Goal: Task Accomplishment & Management: Use online tool/utility

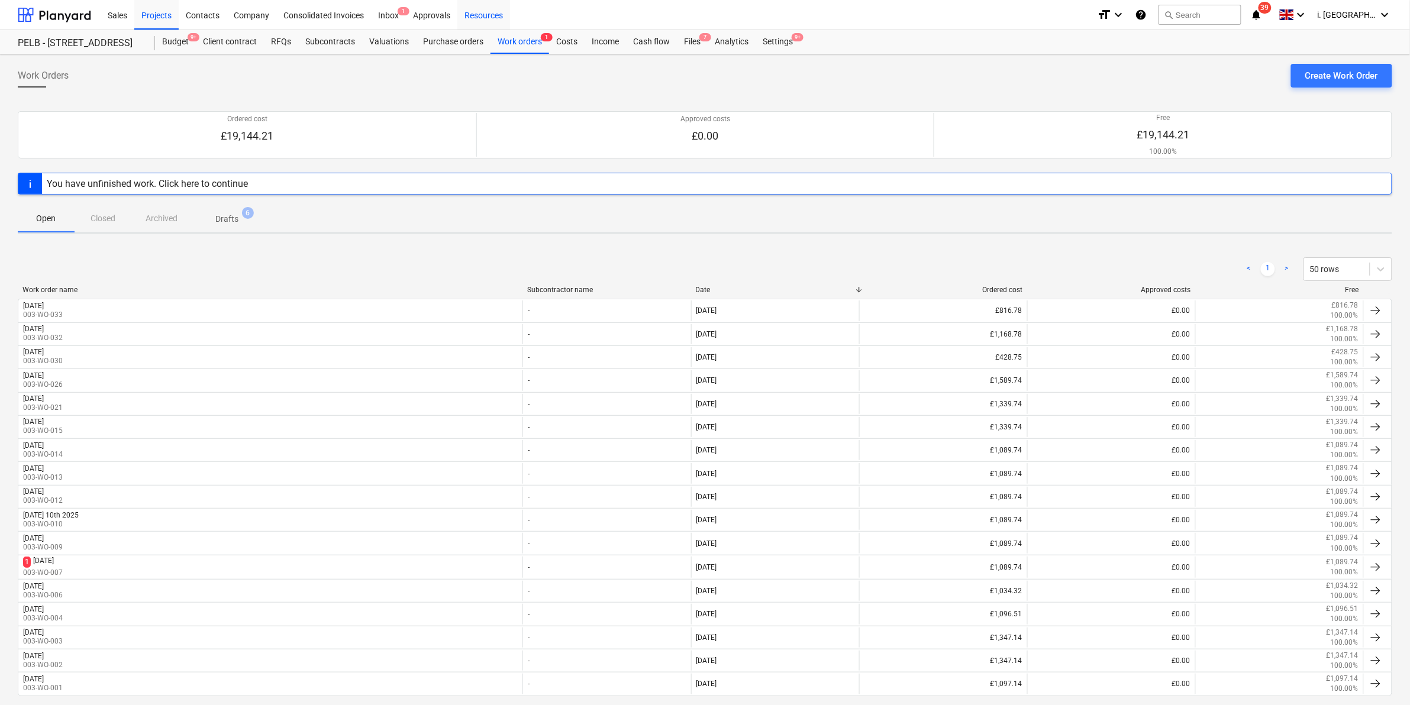
click at [478, 9] on div "Resources" at bounding box center [483, 14] width 53 height 30
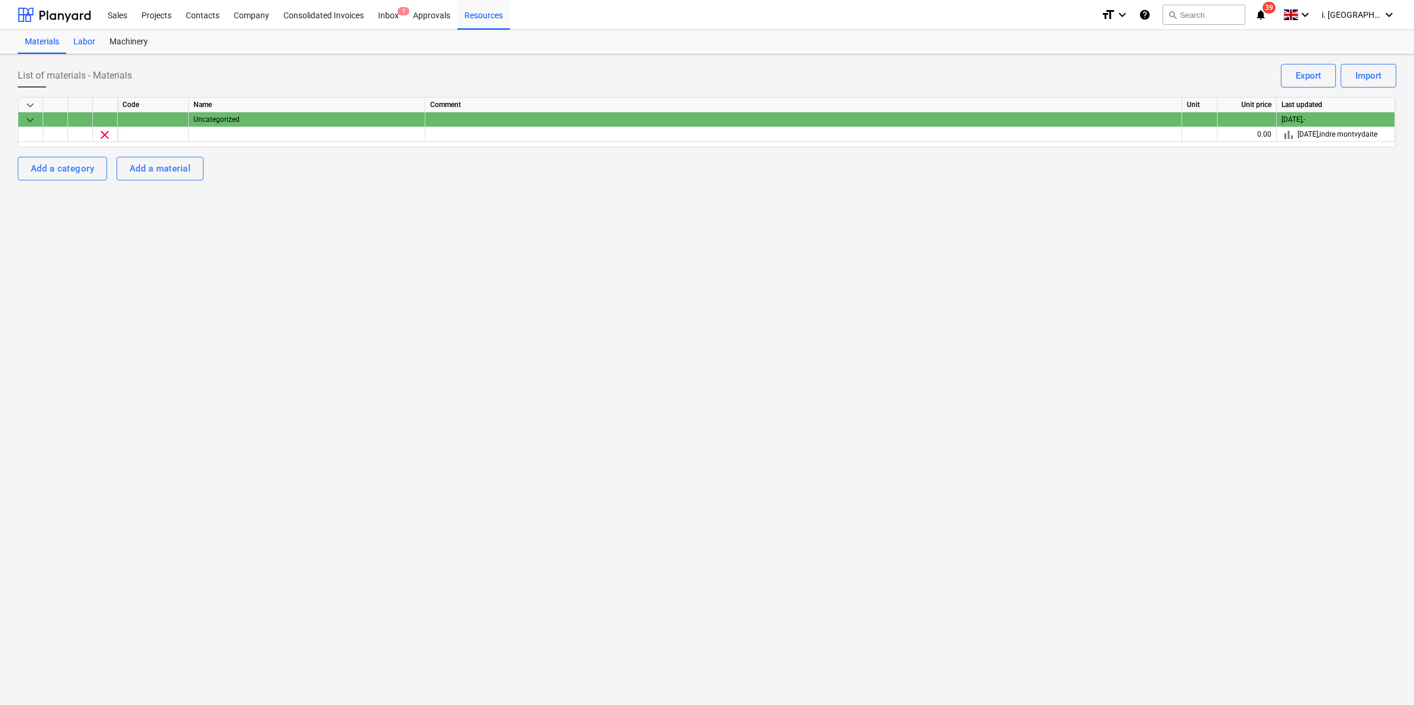
click at [83, 38] on div "Labor" at bounding box center [84, 42] width 36 height 24
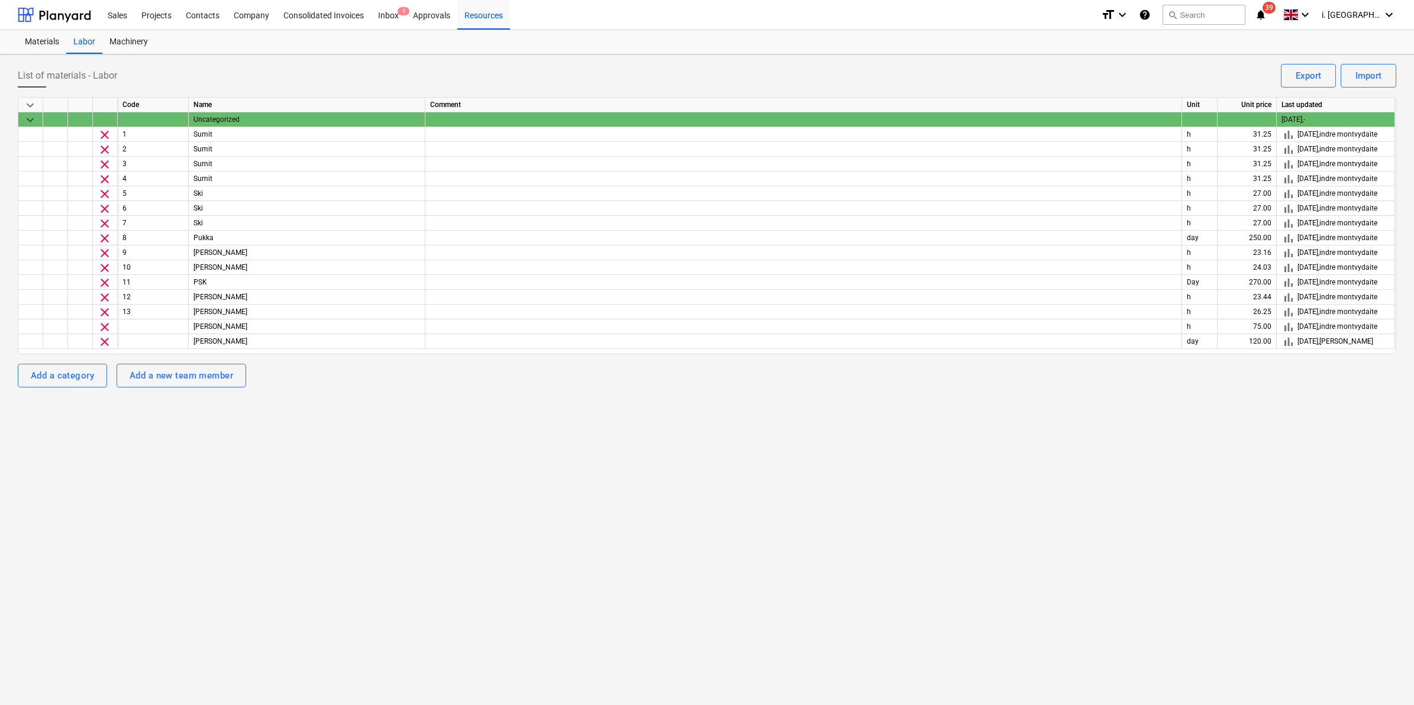
drag, startPoint x: 1416, startPoint y: 235, endPoint x: 1413, endPoint y: 314, distance: 79.4
click at [1410, 303] on html "Sales Projects Contacts Company Consolidated Invoices Inbox 1 Approvals Resourc…" at bounding box center [707, 352] width 1414 height 705
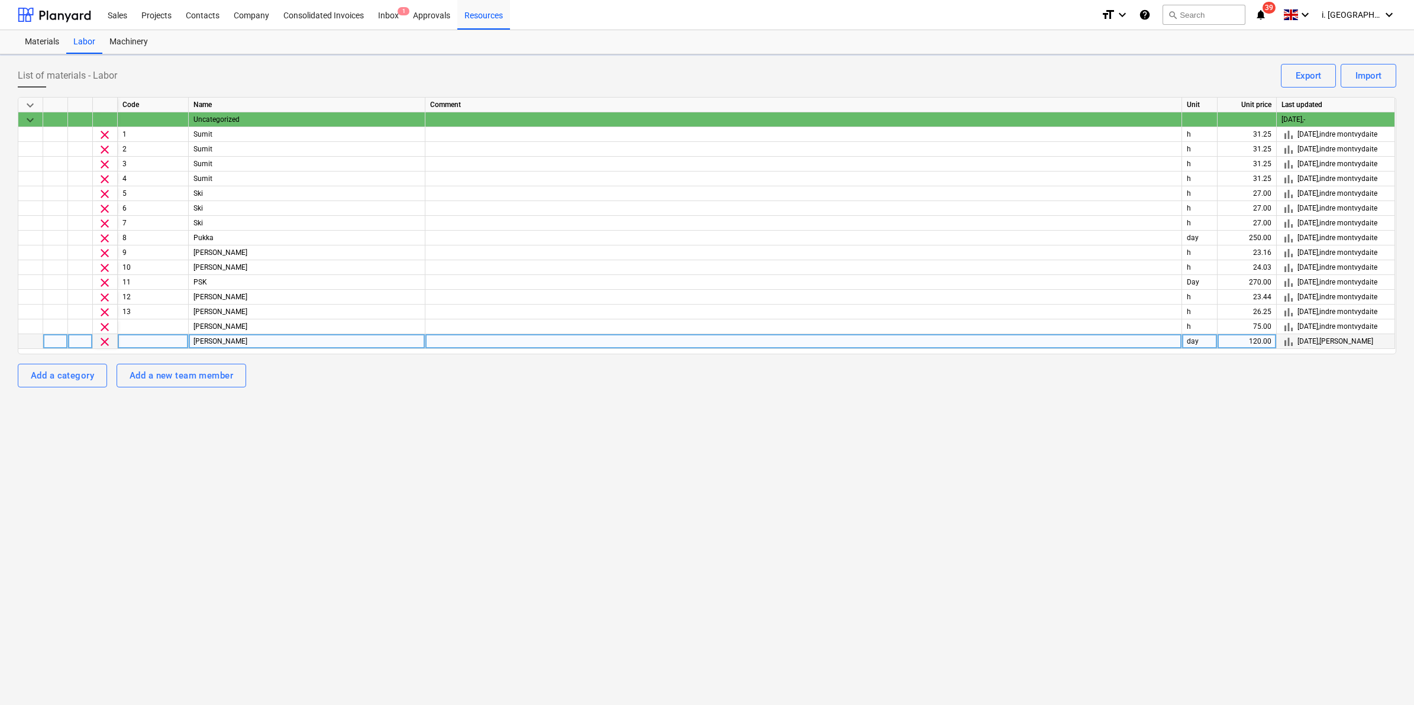
click at [1240, 340] on div "120.00" at bounding box center [1247, 341] width 59 height 15
click at [1203, 336] on div "day" at bounding box center [1200, 341] width 36 height 15
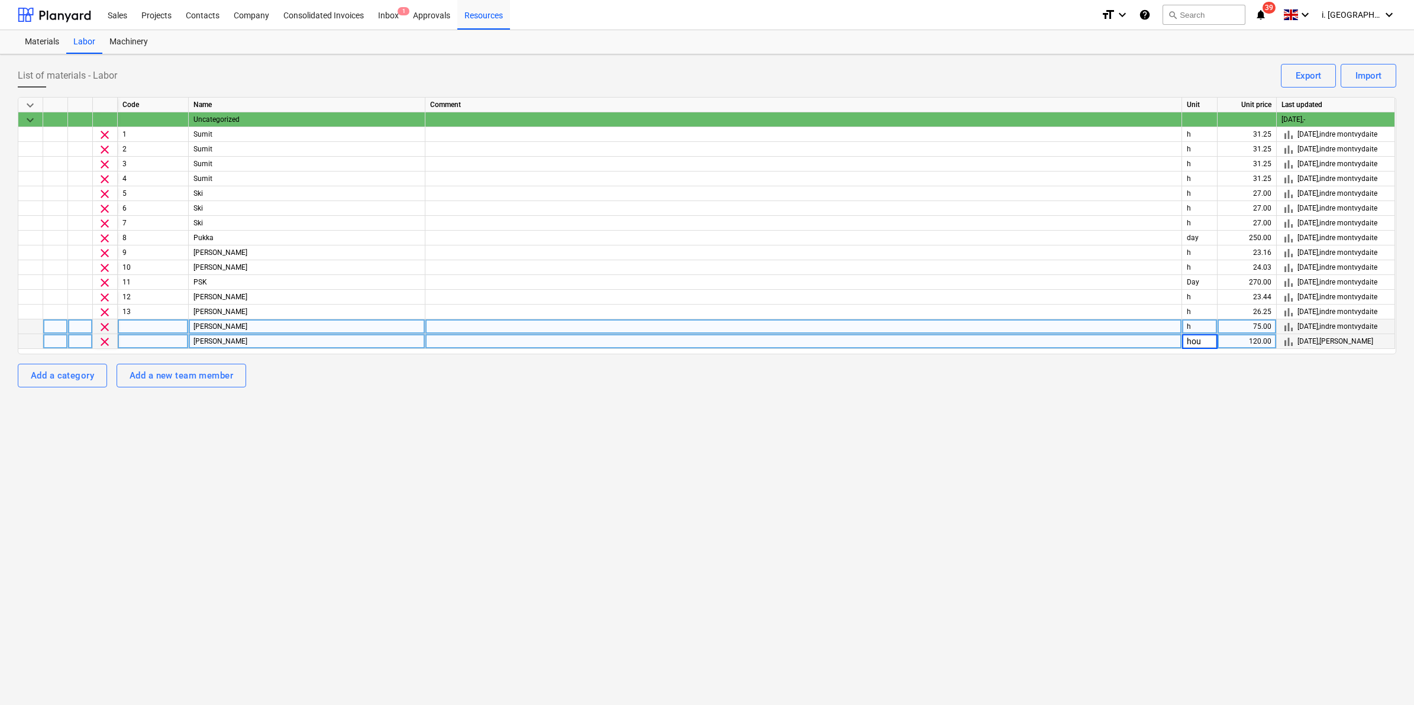
type input "hour"
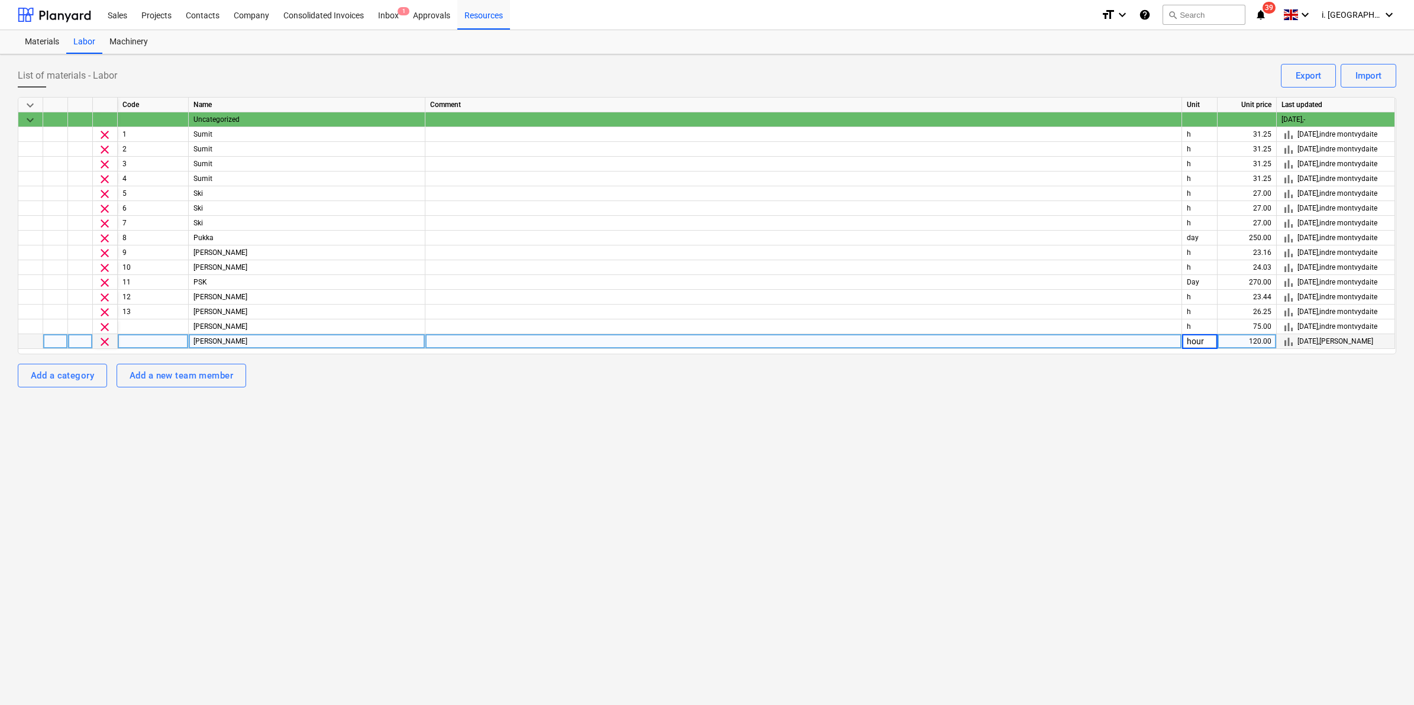
click at [979, 439] on div "List of materials - Labor Import Export keyboard_arrow_down Code Name Comment U…" at bounding box center [707, 379] width 1414 height 651
click at [1255, 338] on div "120.00" at bounding box center [1247, 341] width 59 height 15
type input "15"
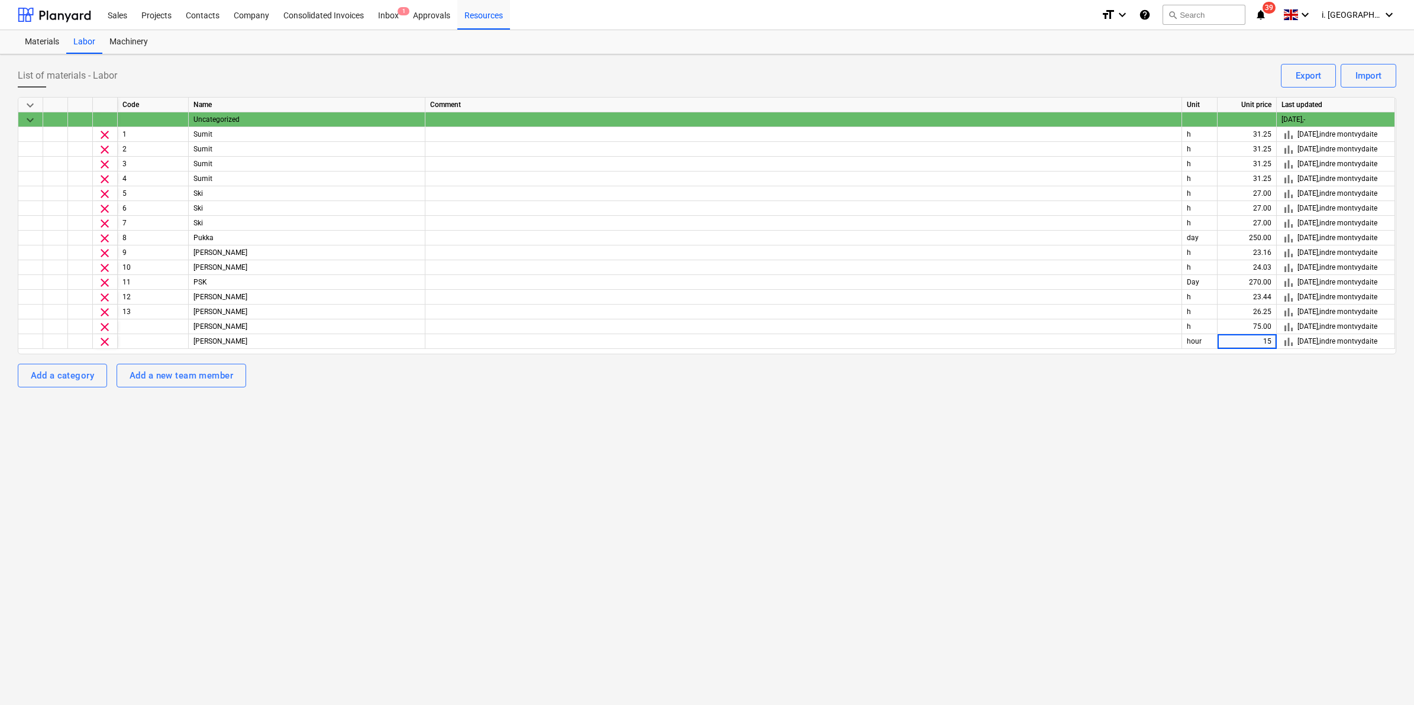
click at [1037, 447] on div "List of materials - Labor Import Export keyboard_arrow_down Code Name Comment U…" at bounding box center [707, 379] width 1414 height 651
click at [133, 14] on div "Sales" at bounding box center [118, 14] width 34 height 30
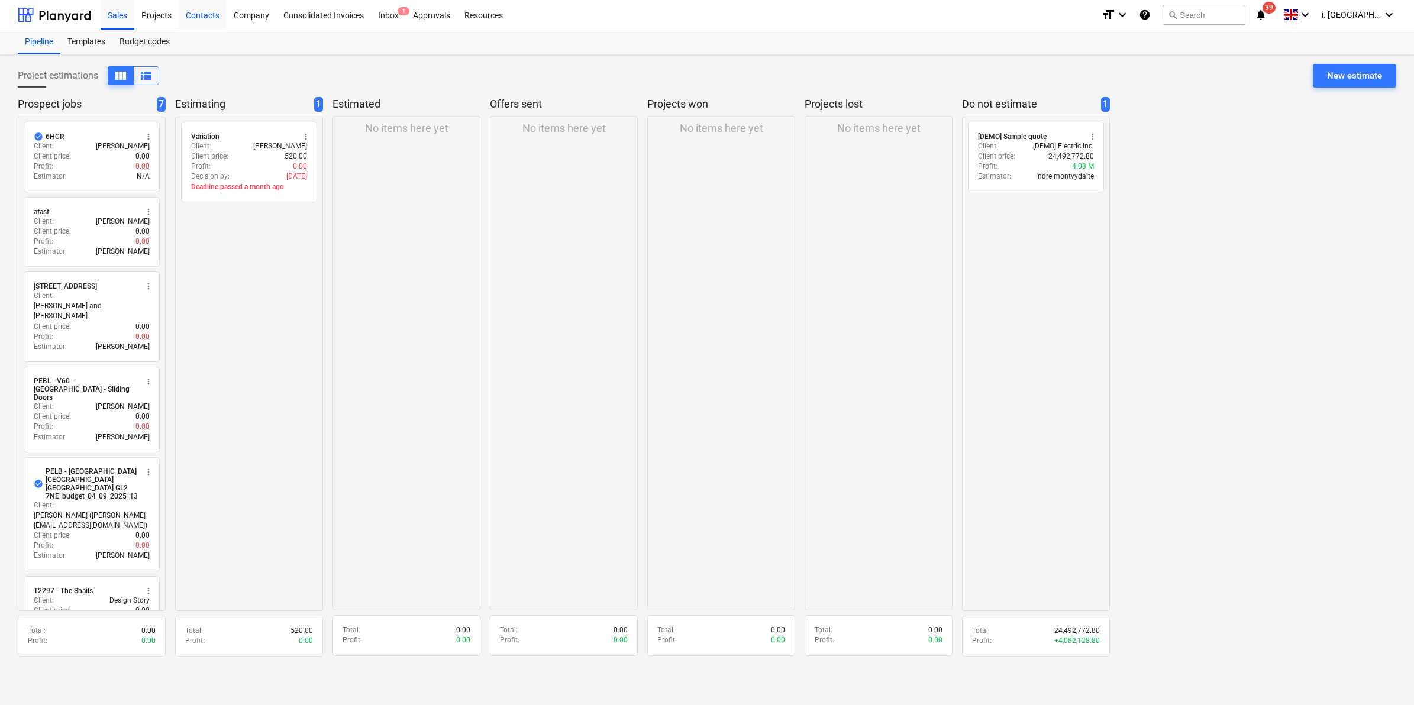
drag, startPoint x: 151, startPoint y: 21, endPoint x: 193, endPoint y: 27, distance: 41.8
click at [151, 21] on div "Projects" at bounding box center [156, 14] width 44 height 30
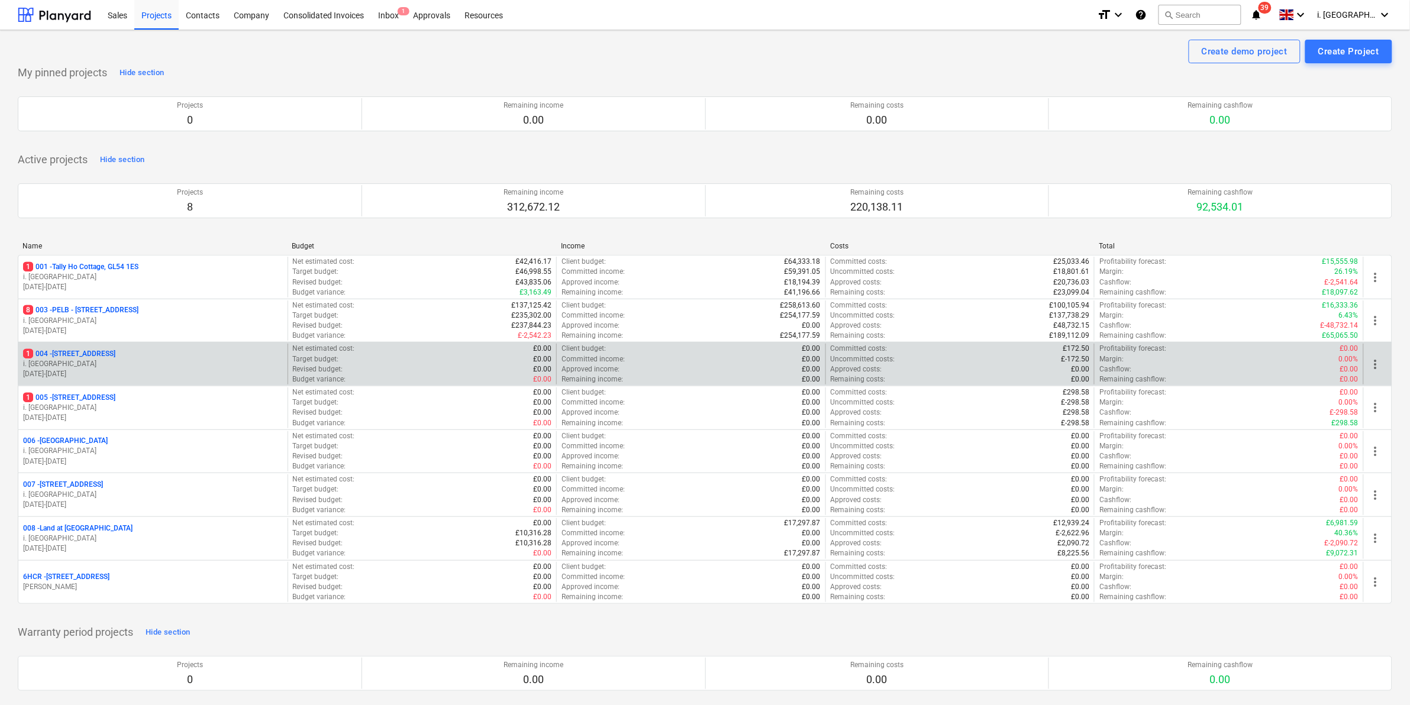
click at [199, 357] on div "1 004 - 5 Vineries Close, GL53 0N" at bounding box center [153, 354] width 260 height 10
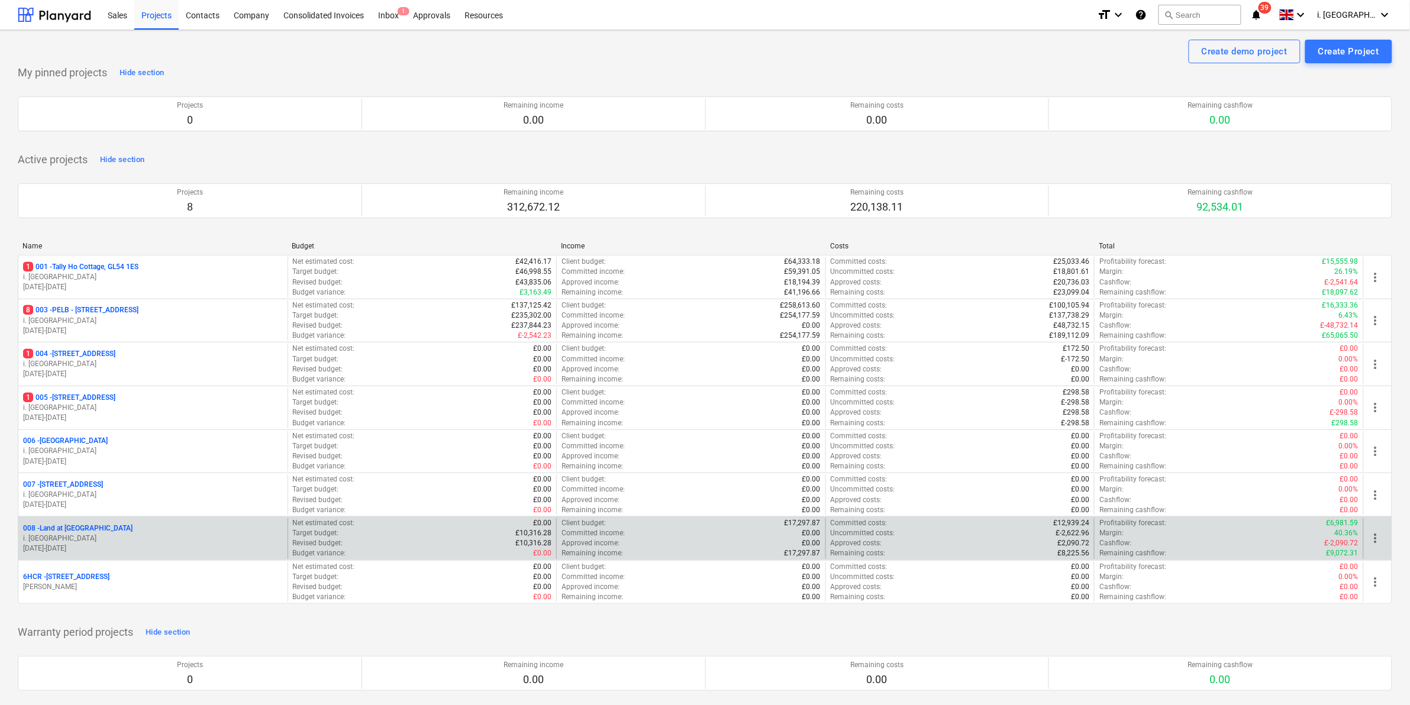
click at [191, 552] on p "01.10.2025 - 30.09.2026" at bounding box center [153, 549] width 260 height 10
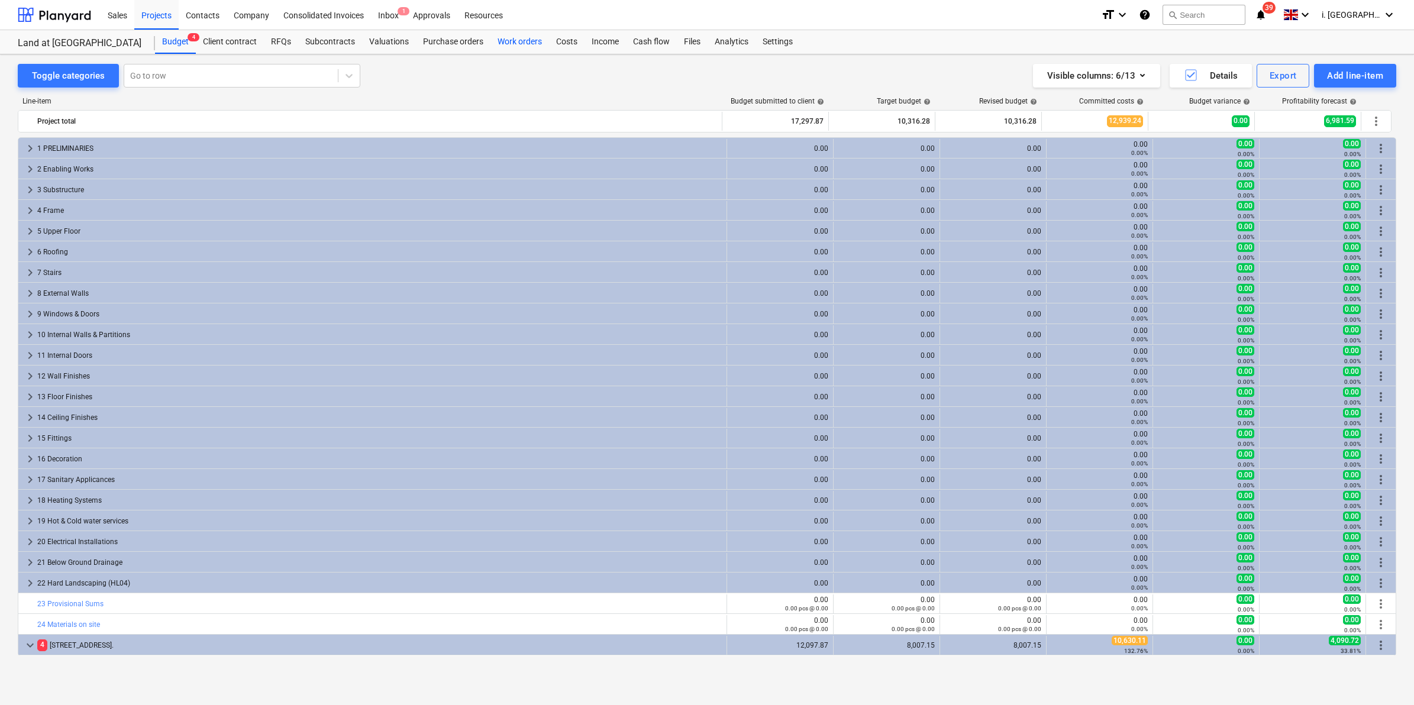
click at [530, 44] on div "Work orders" at bounding box center [520, 42] width 59 height 24
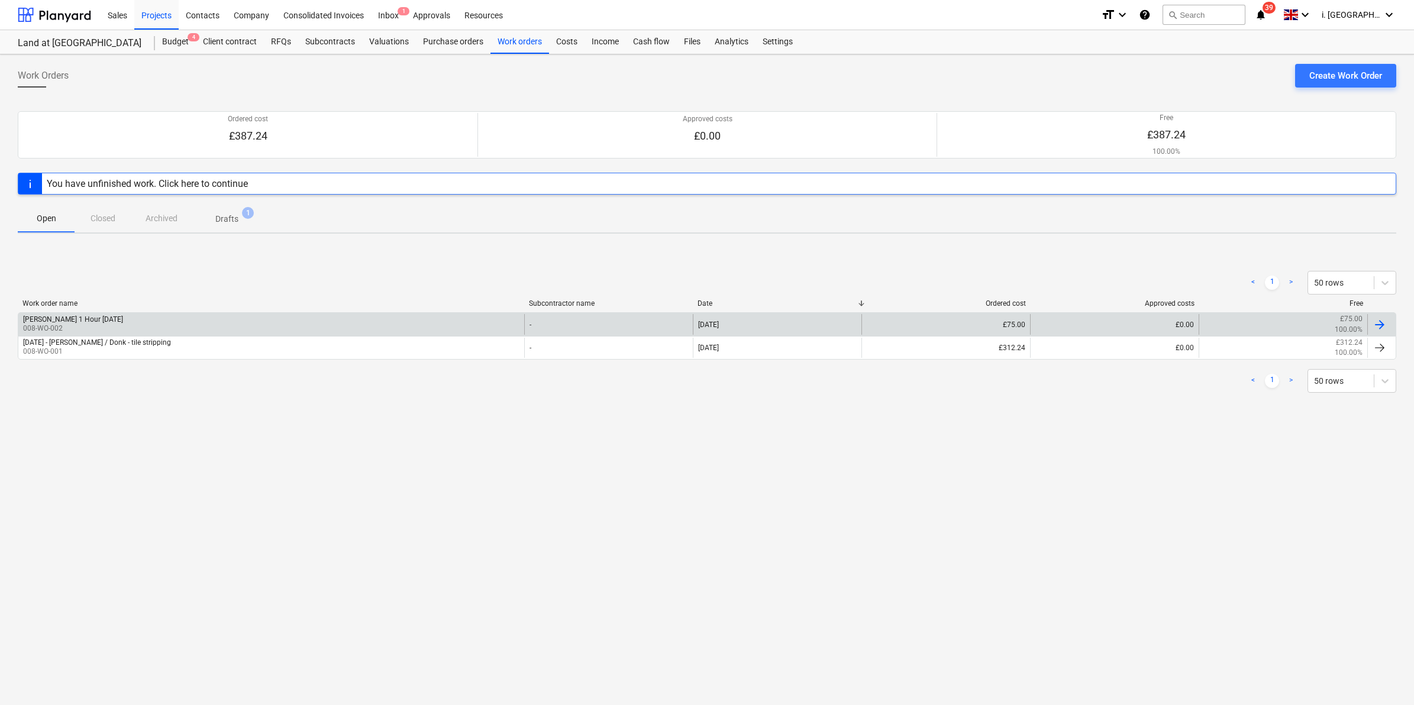
click at [149, 326] on div "Harry 1 Hour 18th Sept 008-WO-002" at bounding box center [271, 324] width 506 height 20
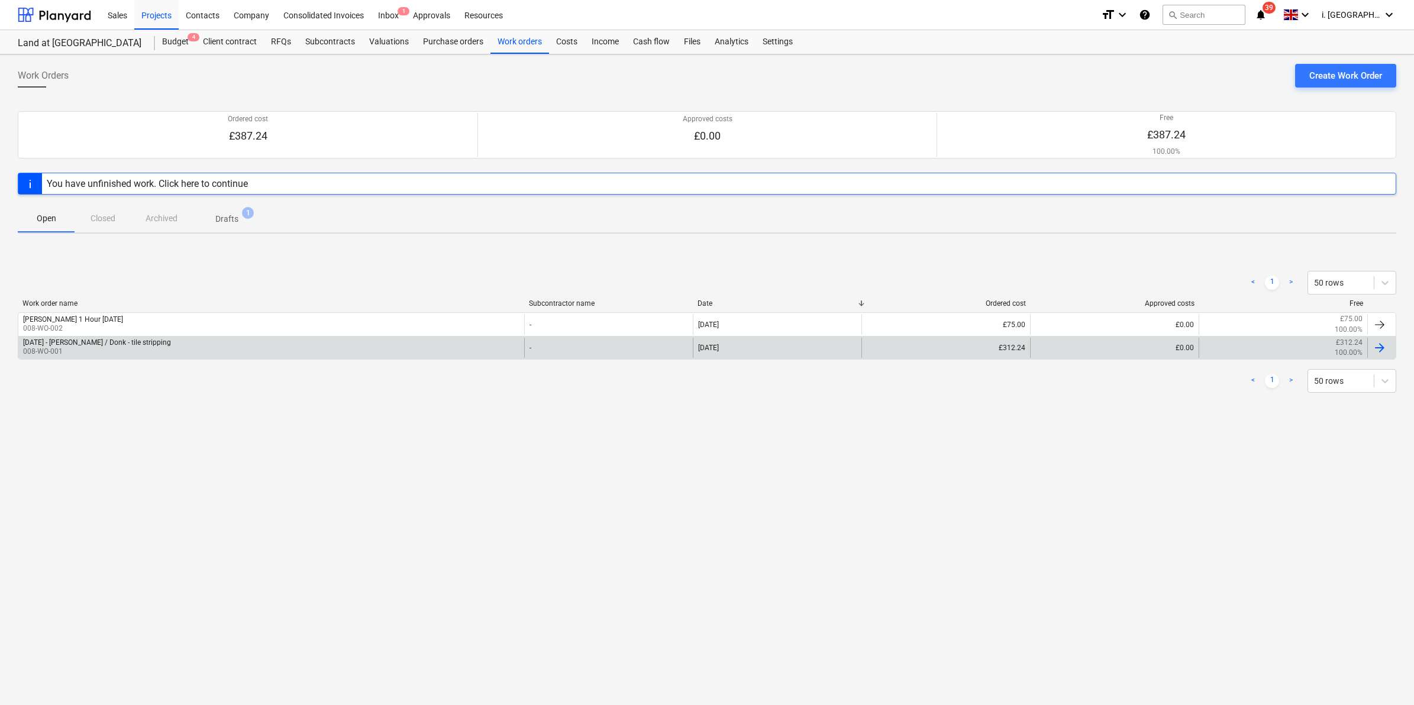
click at [92, 350] on p "008-WO-001" at bounding box center [97, 352] width 148 height 10
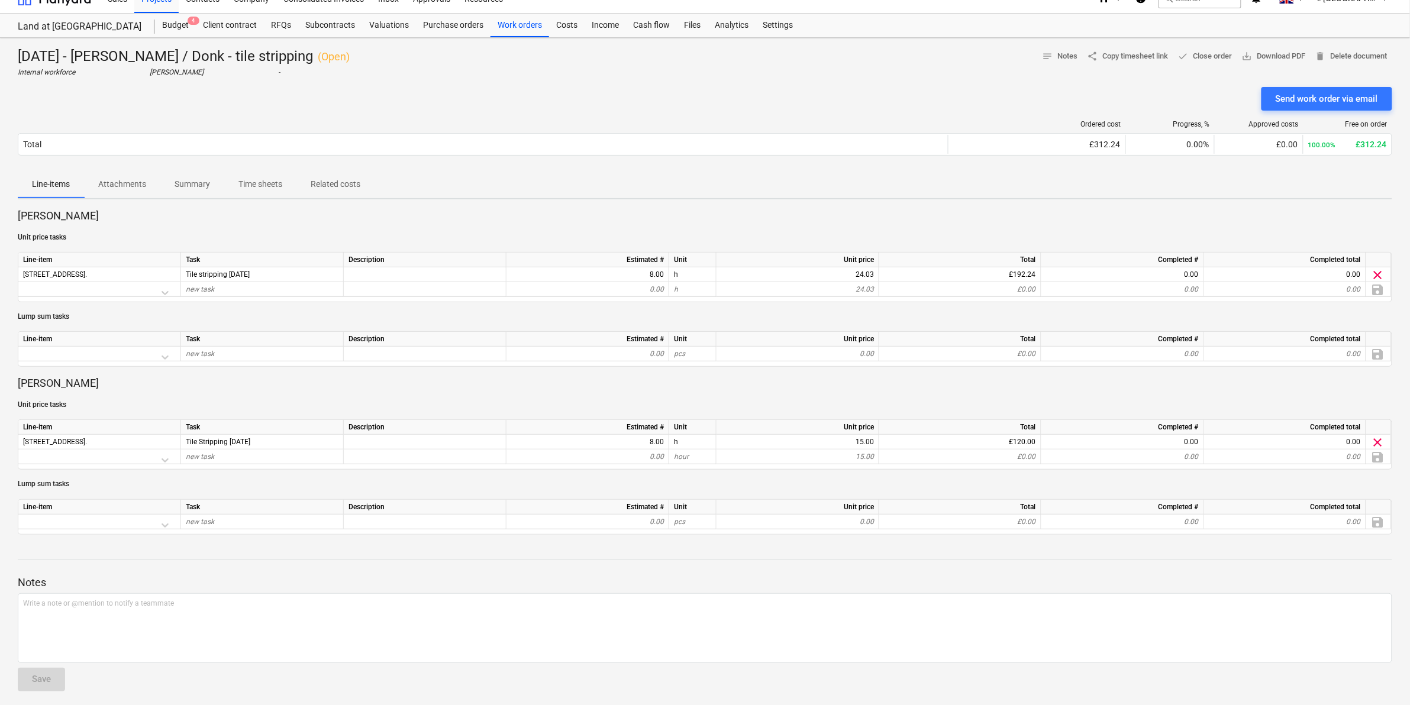
scroll to position [21, 0]
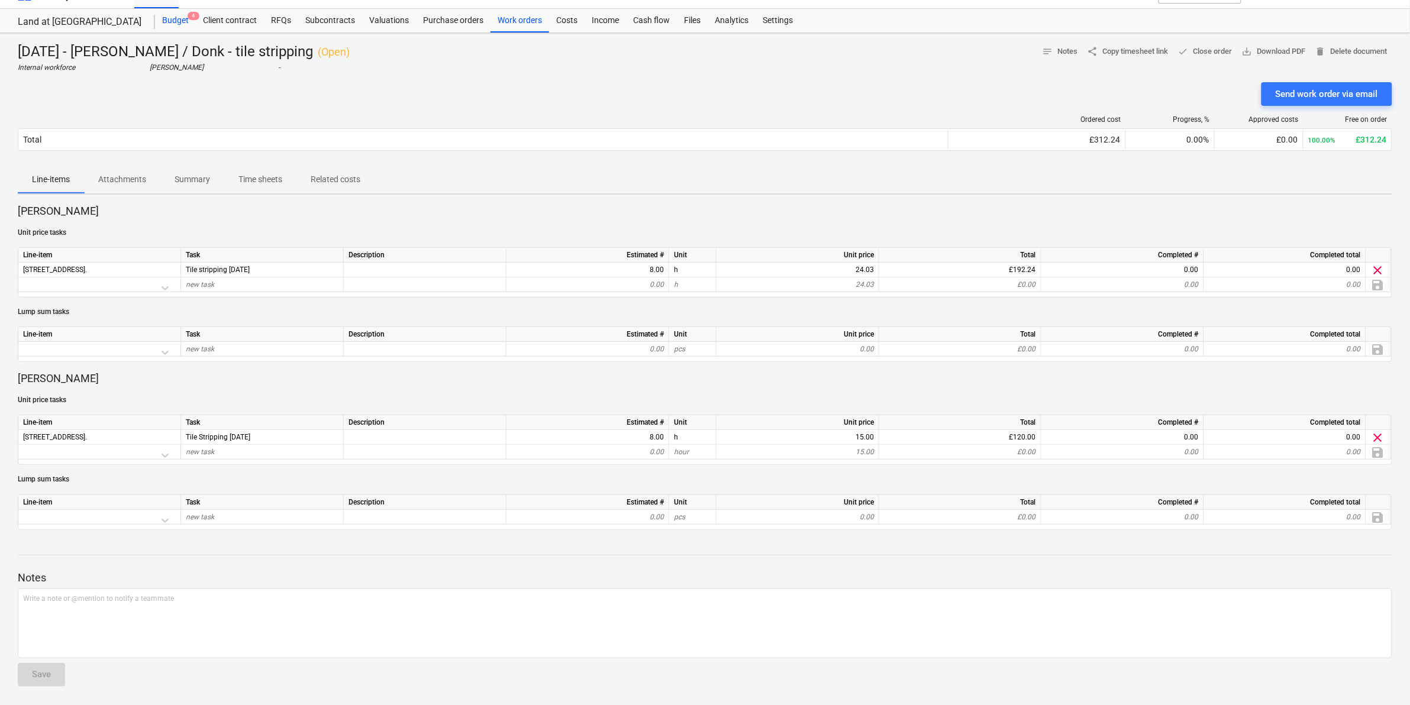
drag, startPoint x: 172, startPoint y: 15, endPoint x: 191, endPoint y: 47, distance: 37.7
click at [172, 15] on div "Budget 4" at bounding box center [175, 21] width 41 height 24
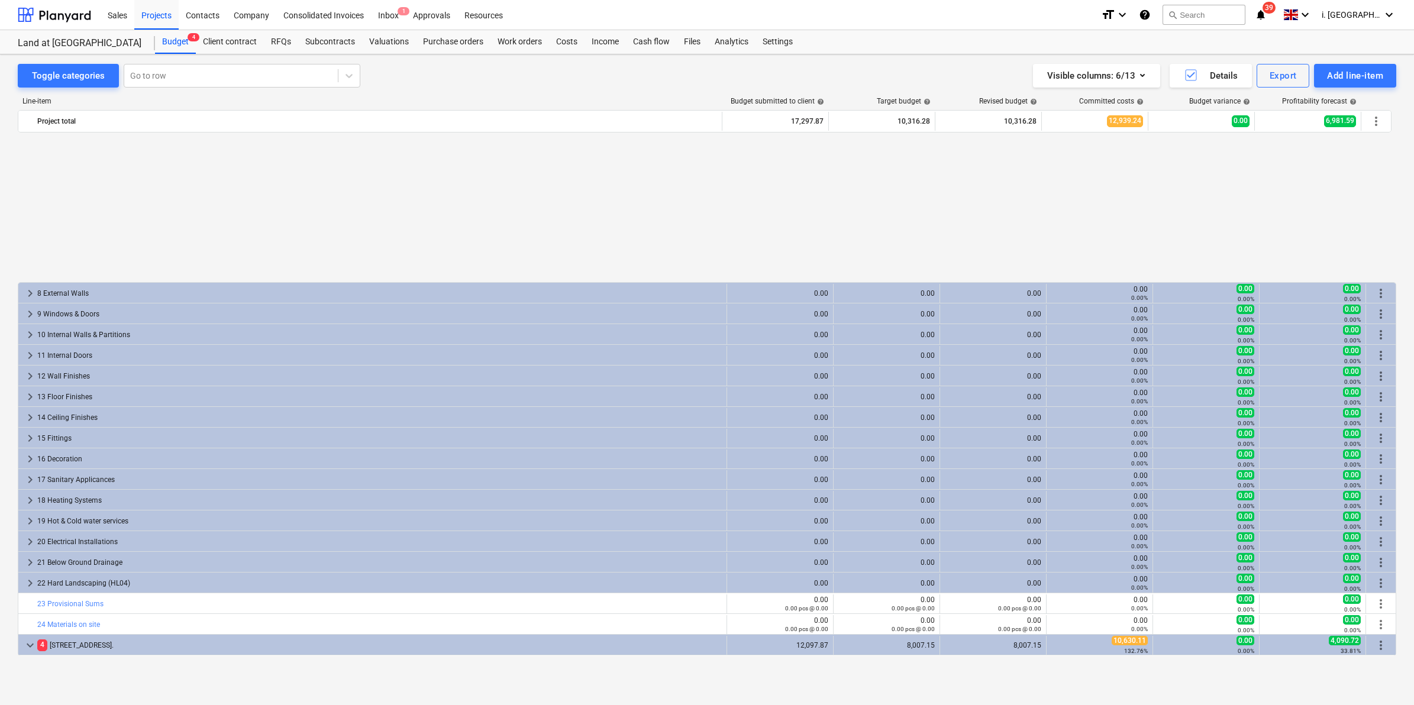
scroll to position [185, 0]
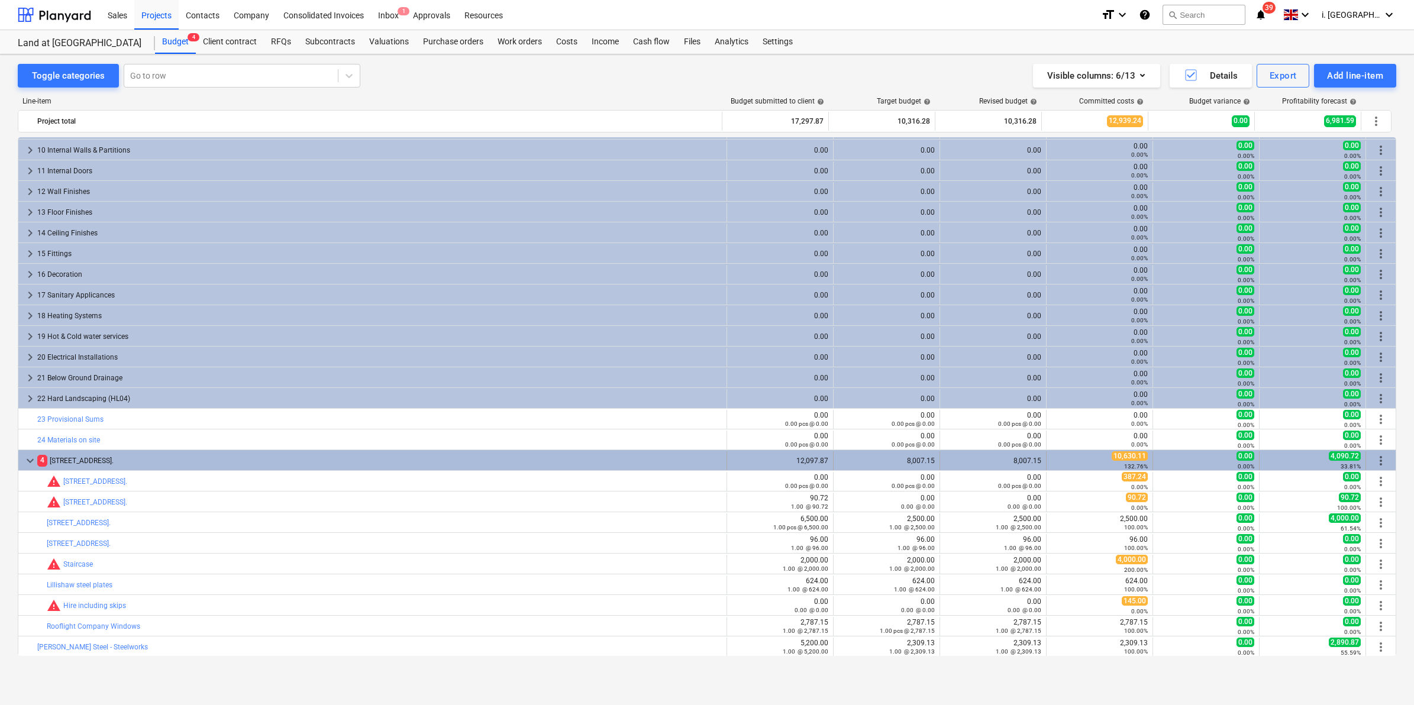
click at [27, 463] on span "keyboard_arrow_down" at bounding box center [30, 461] width 14 height 14
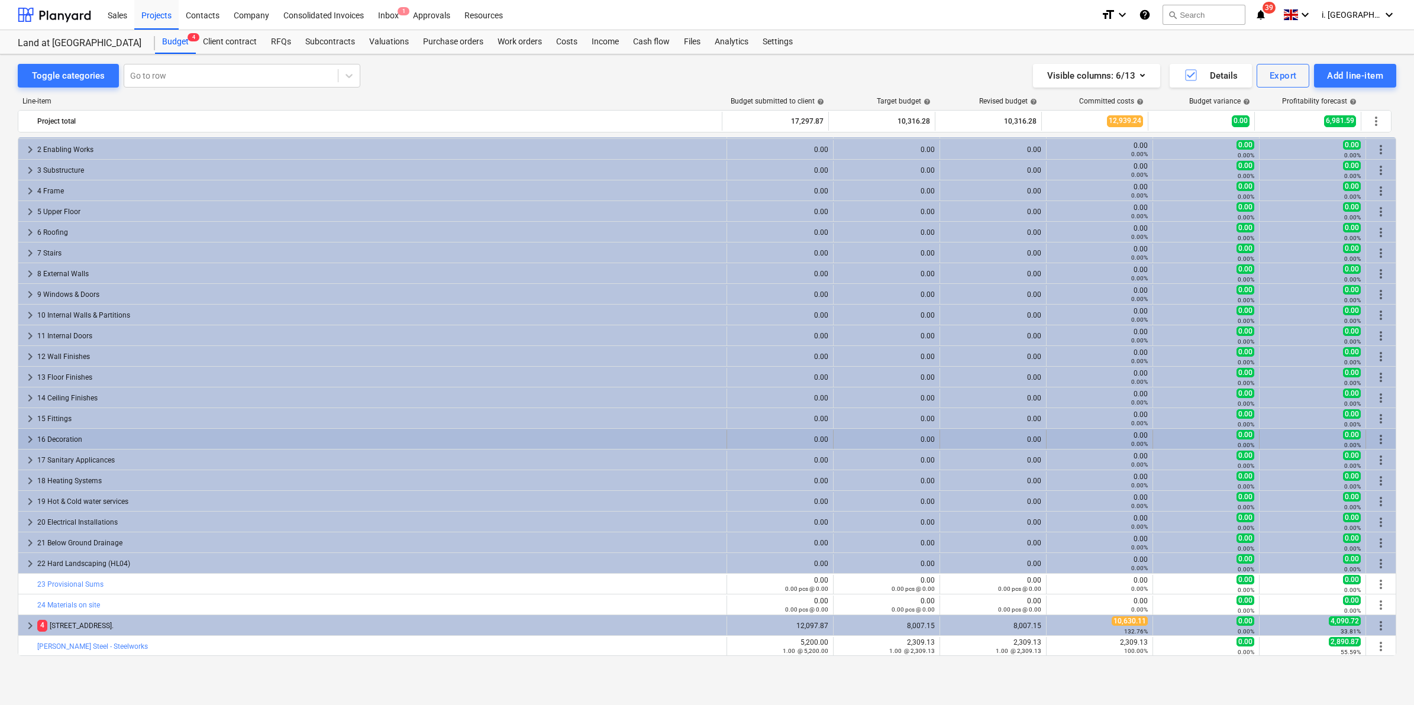
scroll to position [19, 0]
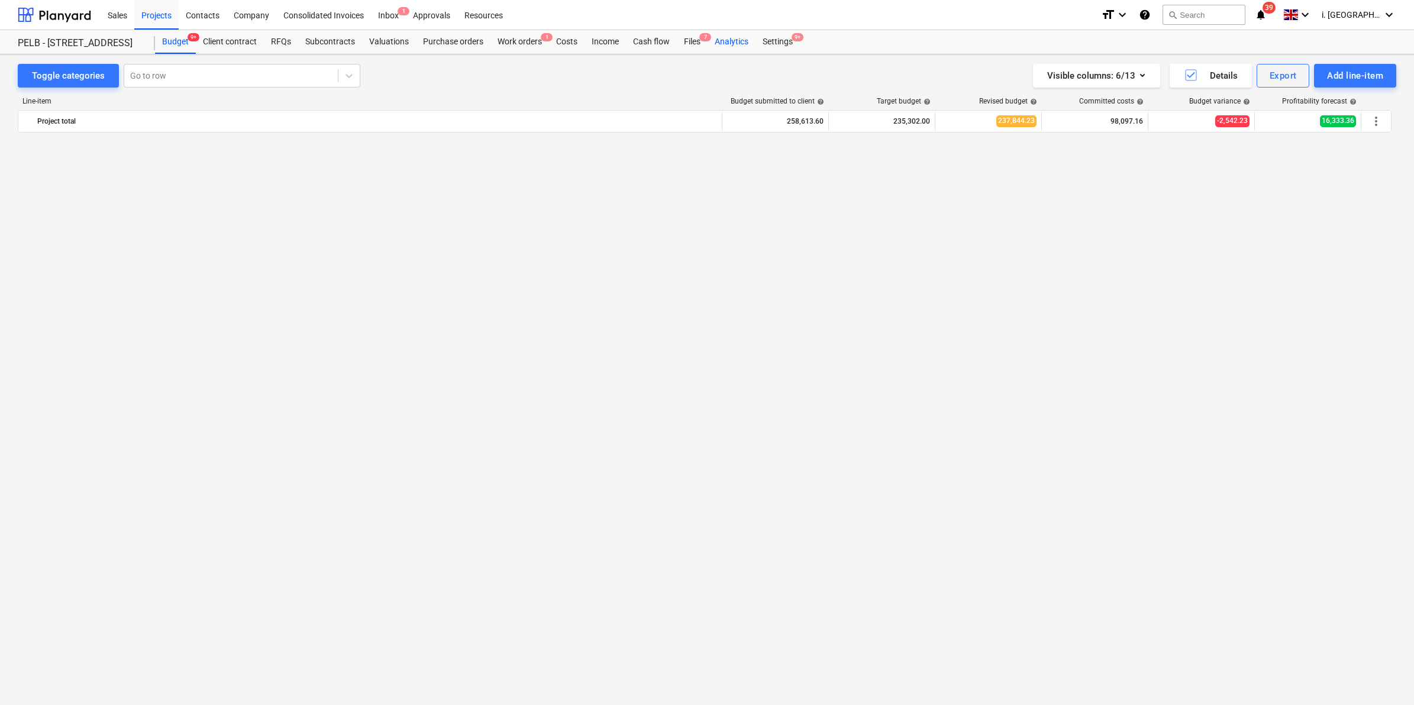
scroll to position [1363, 0]
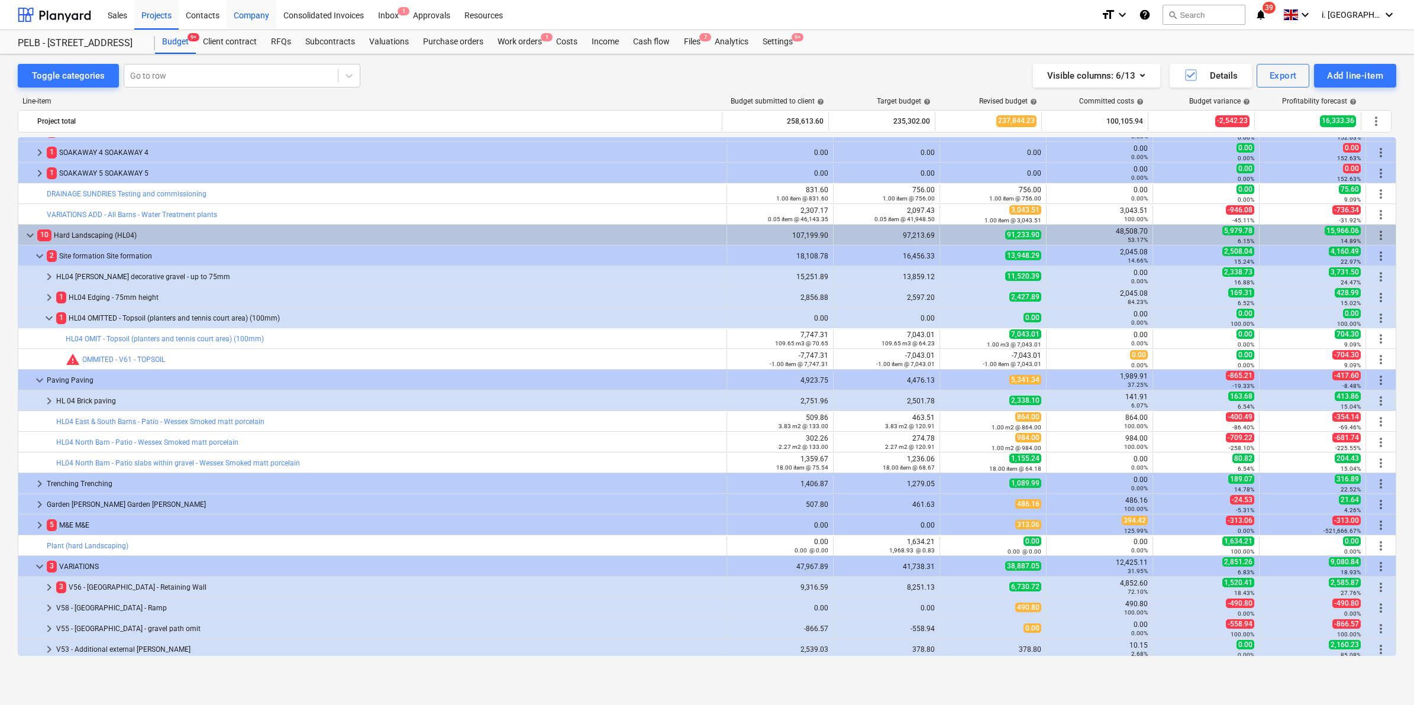
click at [262, 24] on div "Company" at bounding box center [252, 14] width 50 height 30
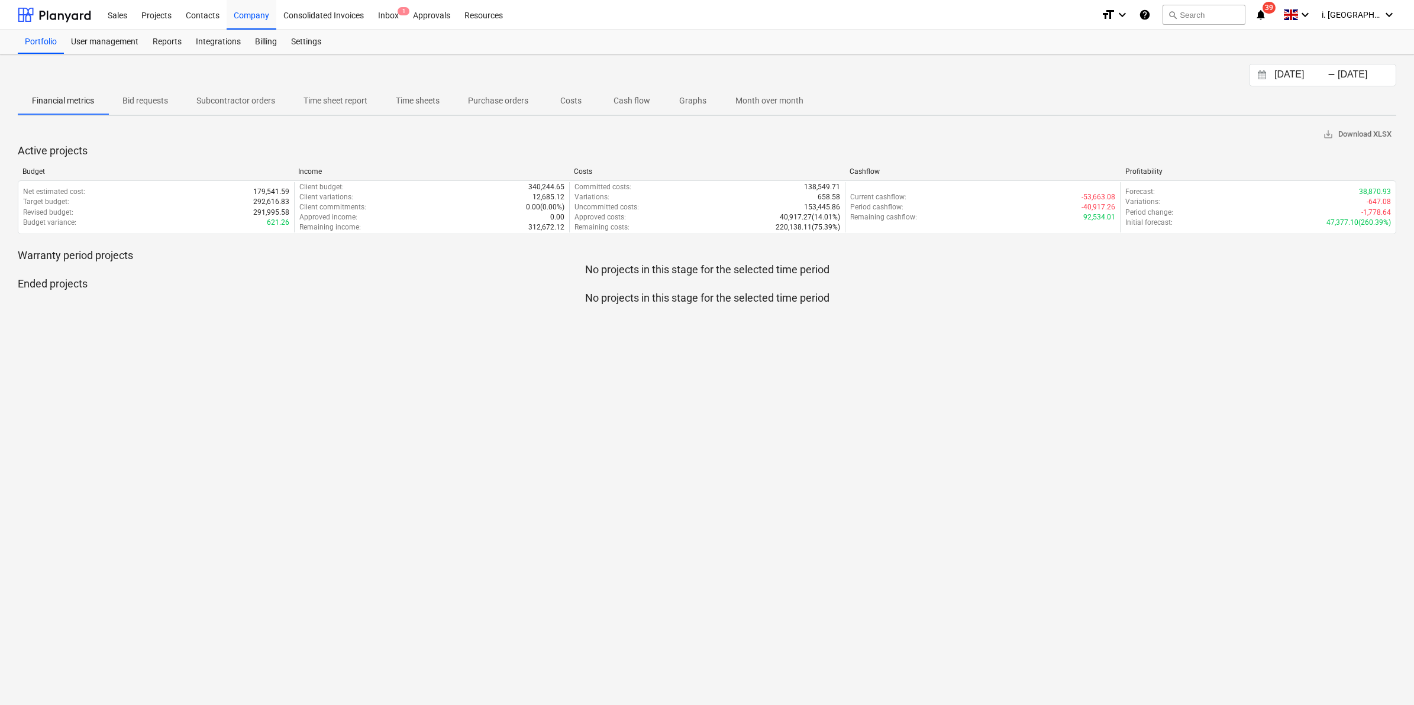
click at [252, 101] on p "Subcontractor orders" at bounding box center [235, 101] width 79 height 12
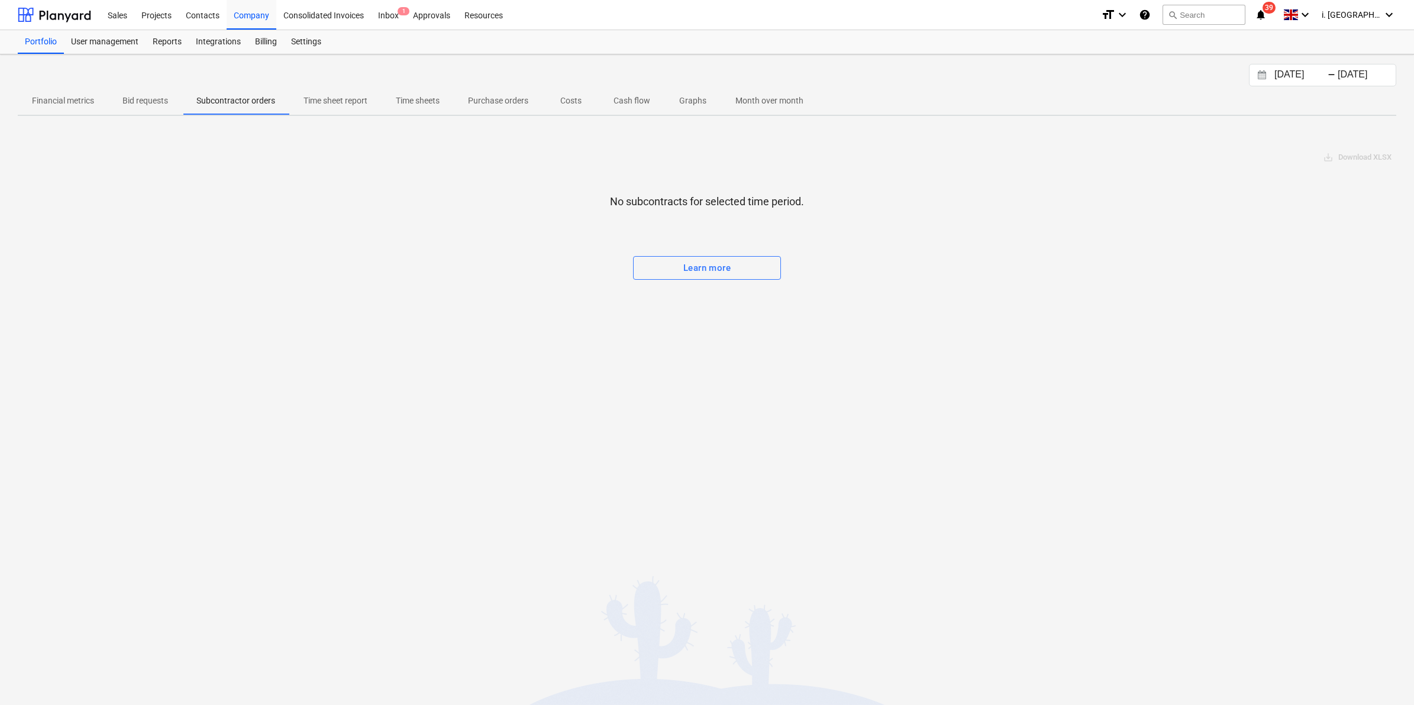
click at [312, 101] on p "Time sheet report" at bounding box center [336, 101] width 64 height 12
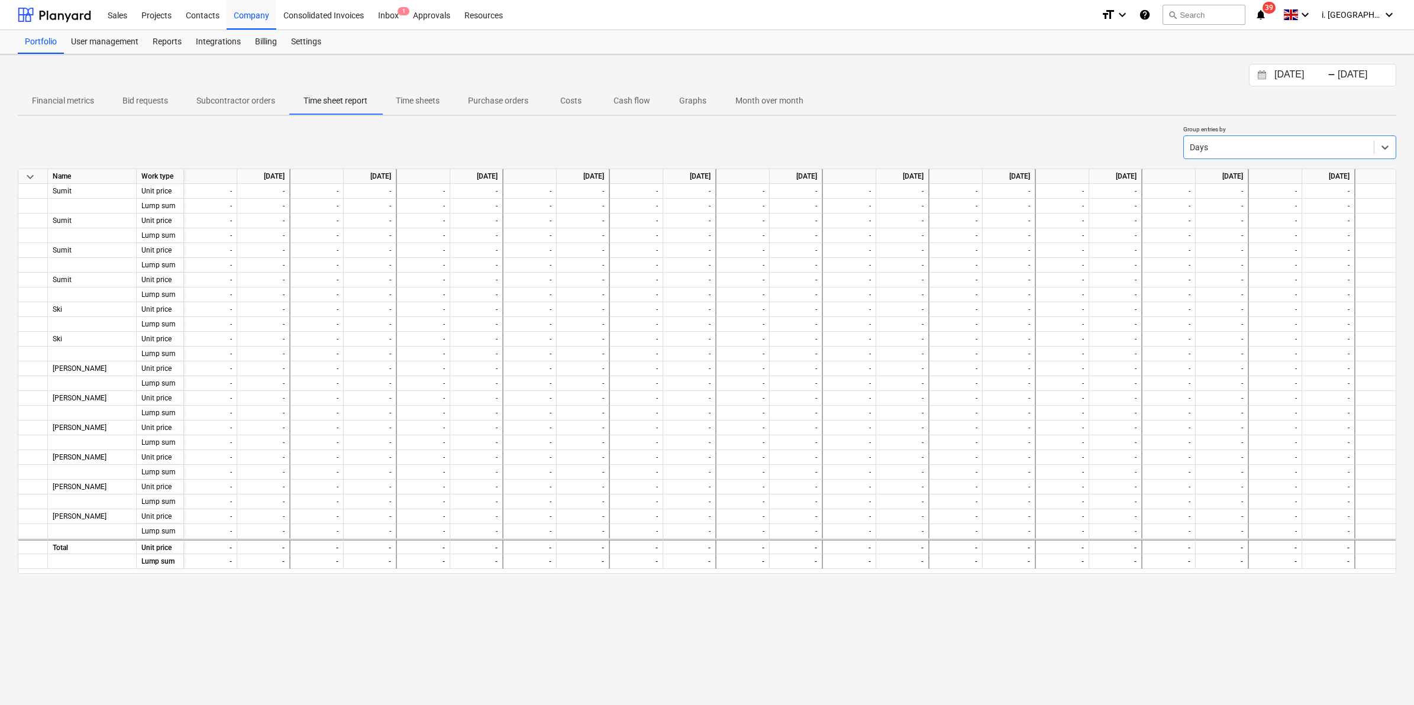
click at [1273, 64] on div "29.08.2025 Press the down arrow key to interact with the calendar and select a …" at bounding box center [1322, 75] width 147 height 22
click at [1285, 78] on input "29.08.2025" at bounding box center [1302, 75] width 60 height 17
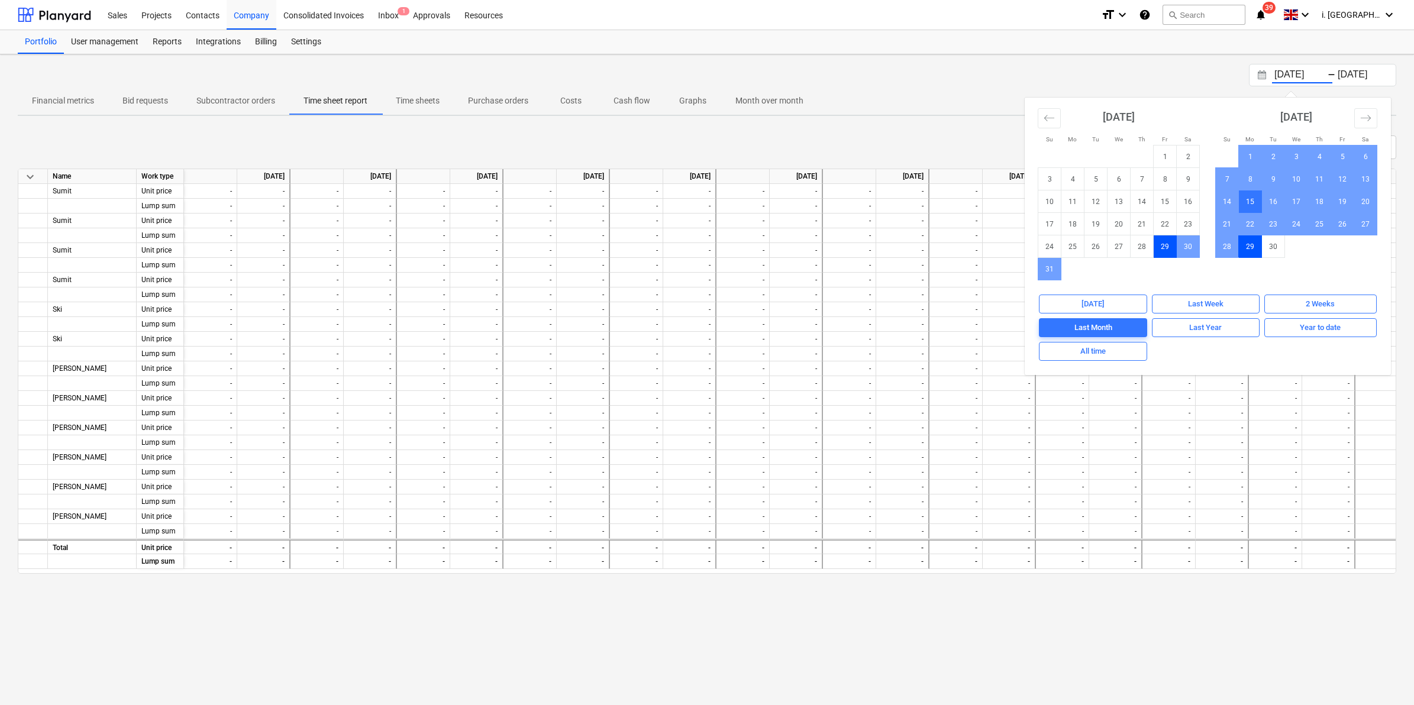
click at [1252, 202] on td "15" at bounding box center [1250, 202] width 23 height 22
type input "15.09.2025"
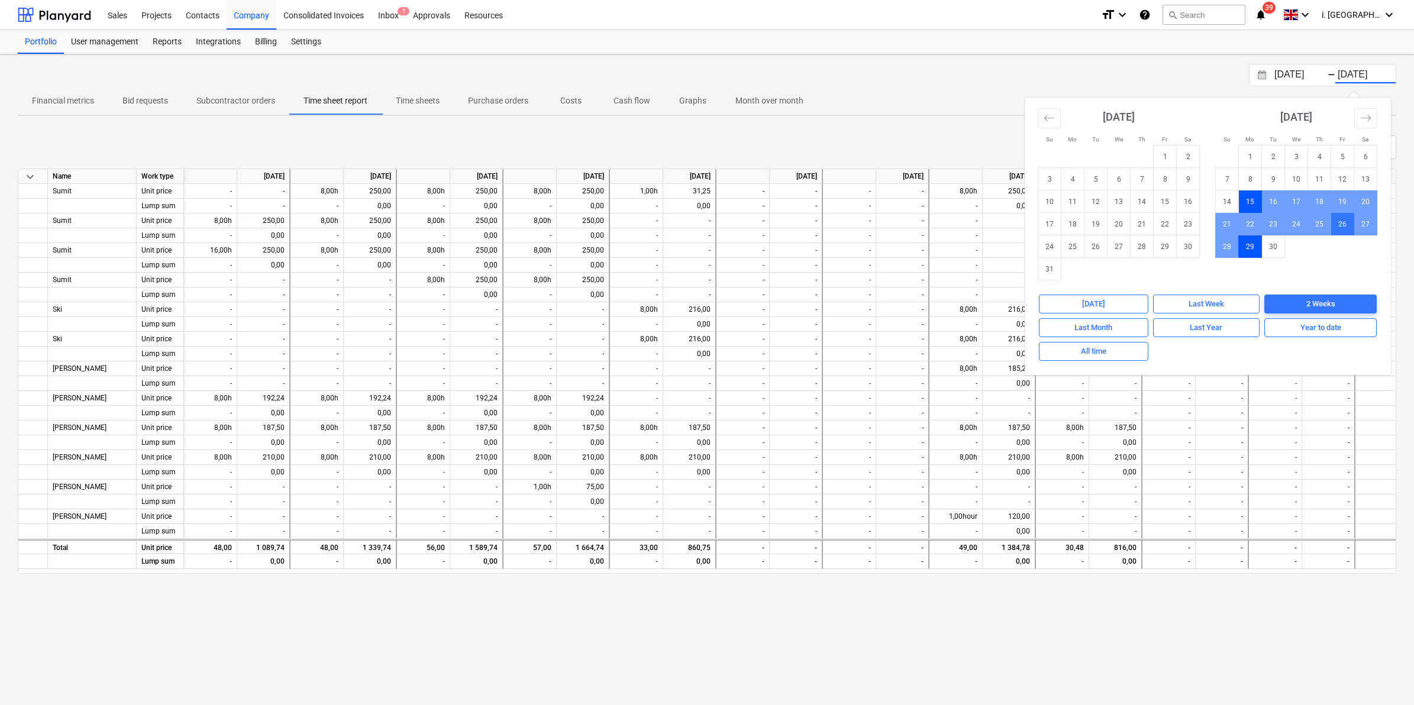
click at [1339, 225] on td "26" at bounding box center [1343, 224] width 23 height 22
type input "26.09.2025"
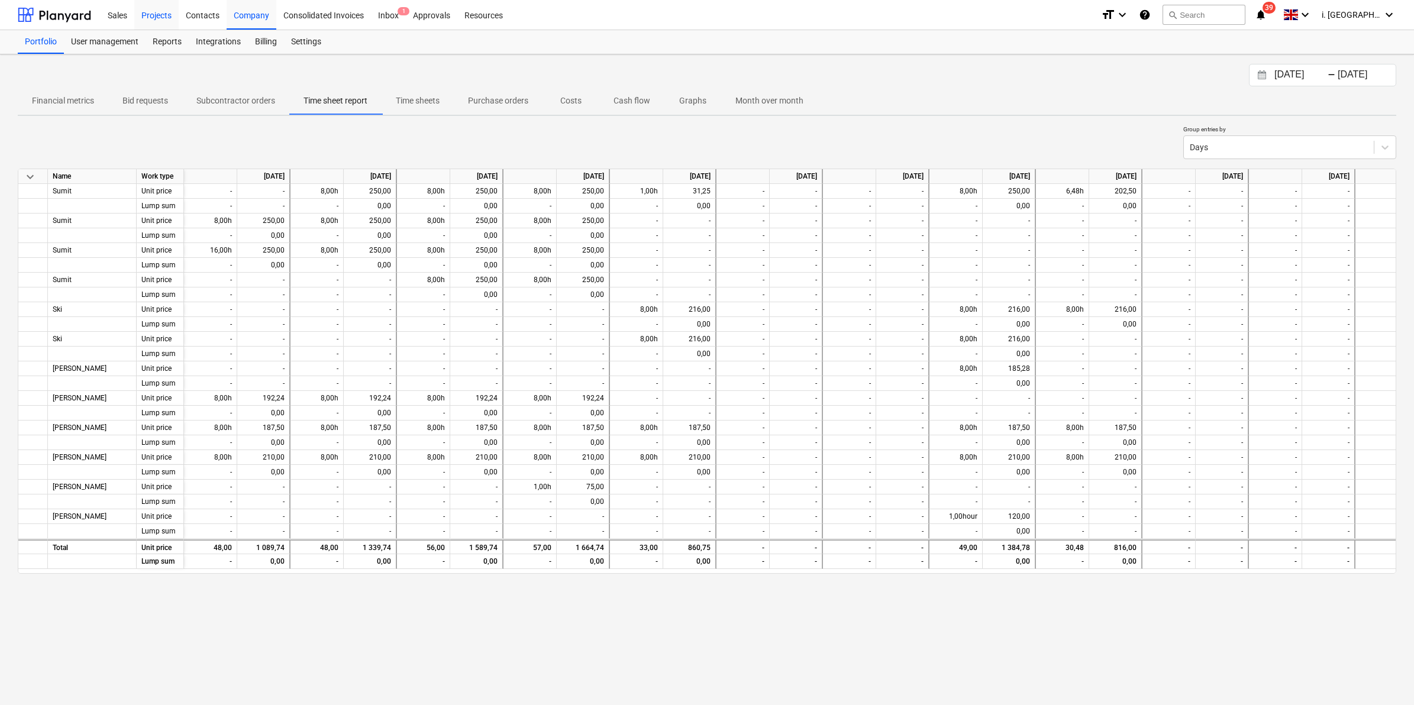
click at [163, 9] on div "Projects" at bounding box center [156, 14] width 44 height 30
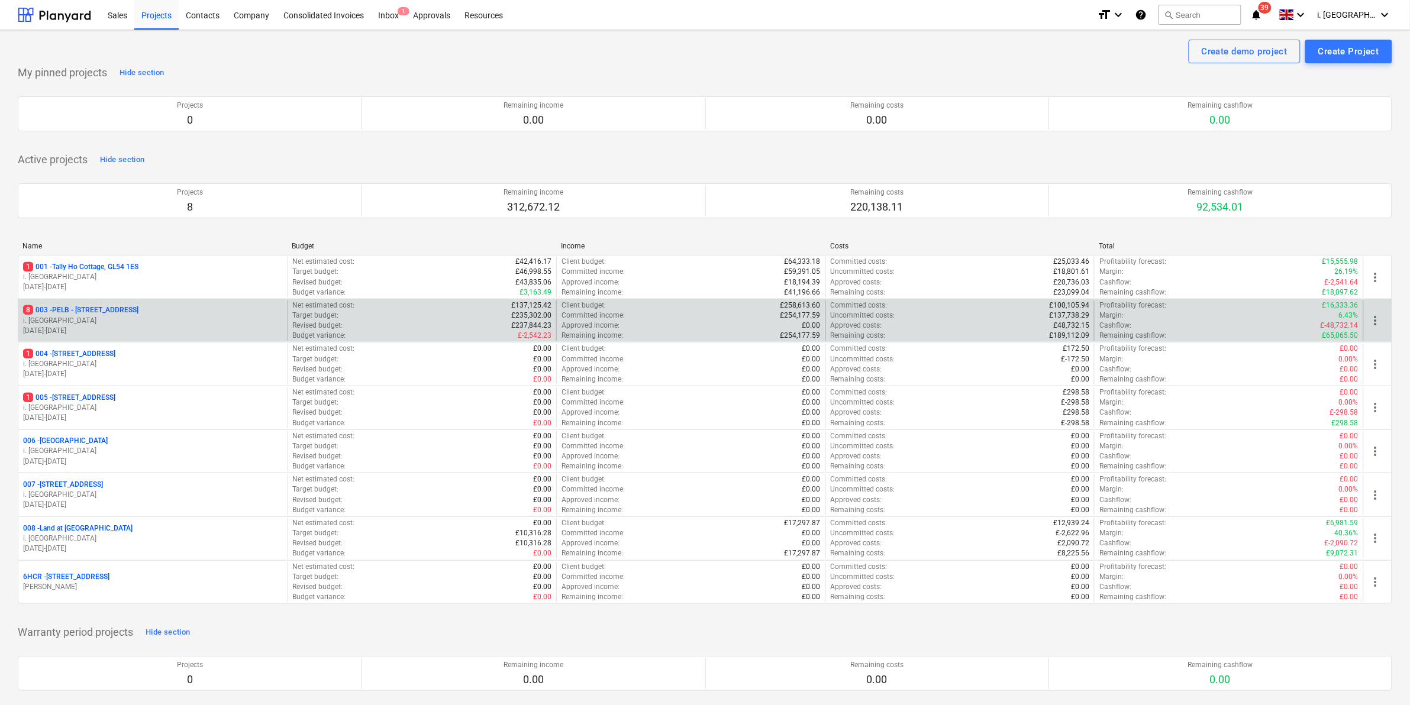
click at [114, 320] on p "i. [GEOGRAPHIC_DATA]" at bounding box center [153, 321] width 260 height 10
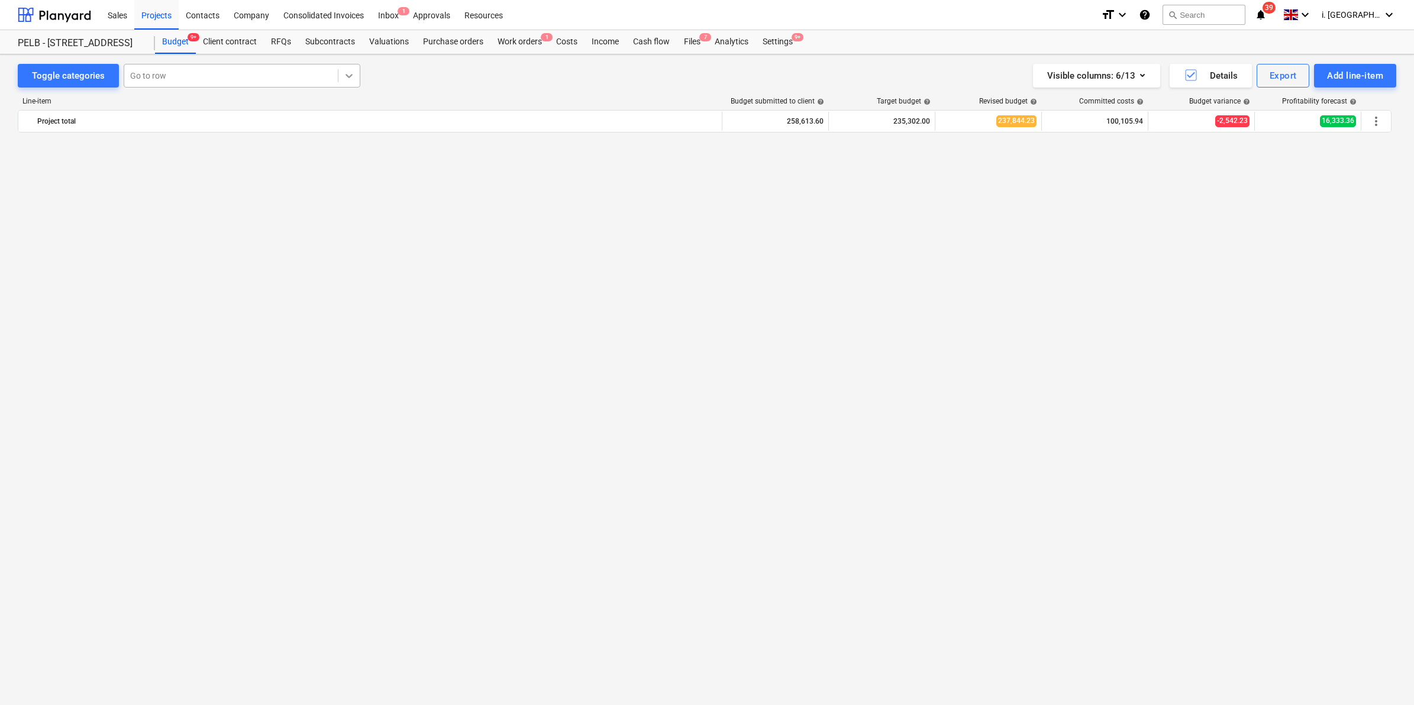
scroll to position [1363, 0]
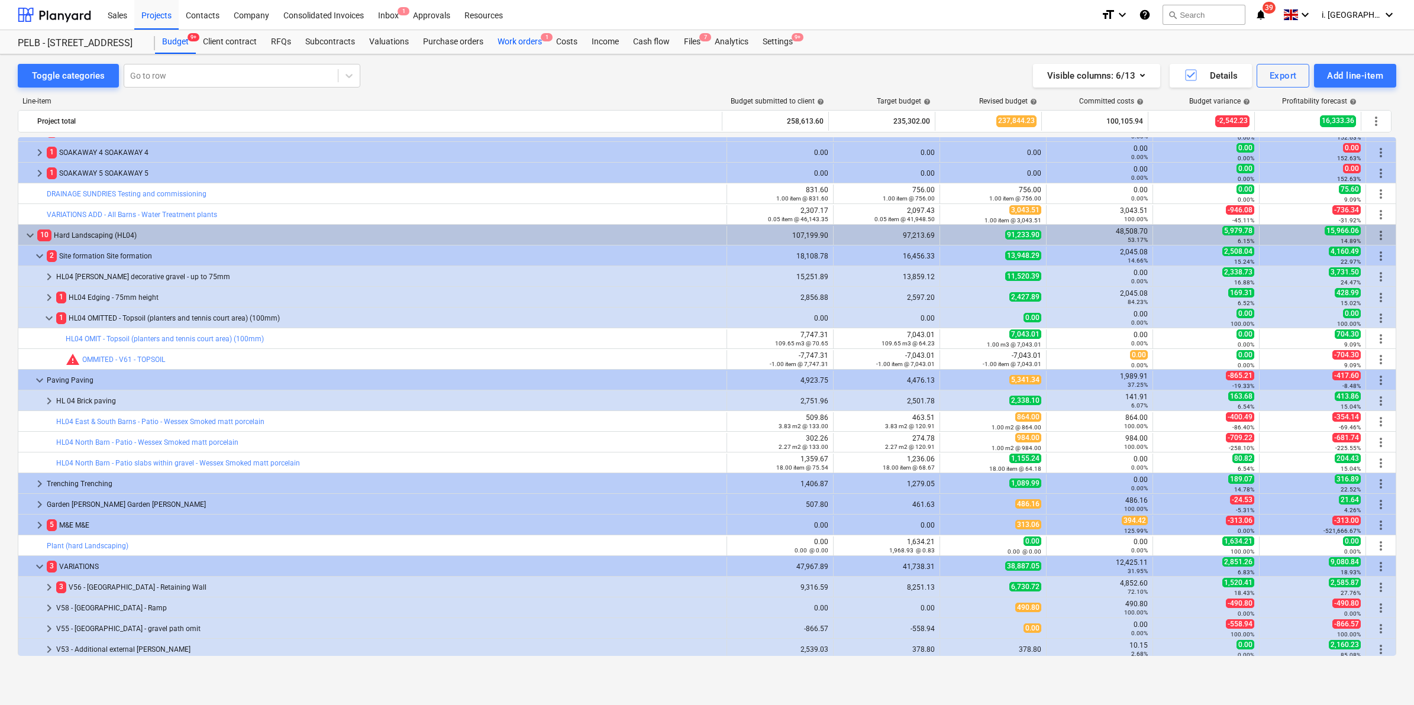
click at [504, 34] on div "Work orders 1" at bounding box center [520, 42] width 59 height 24
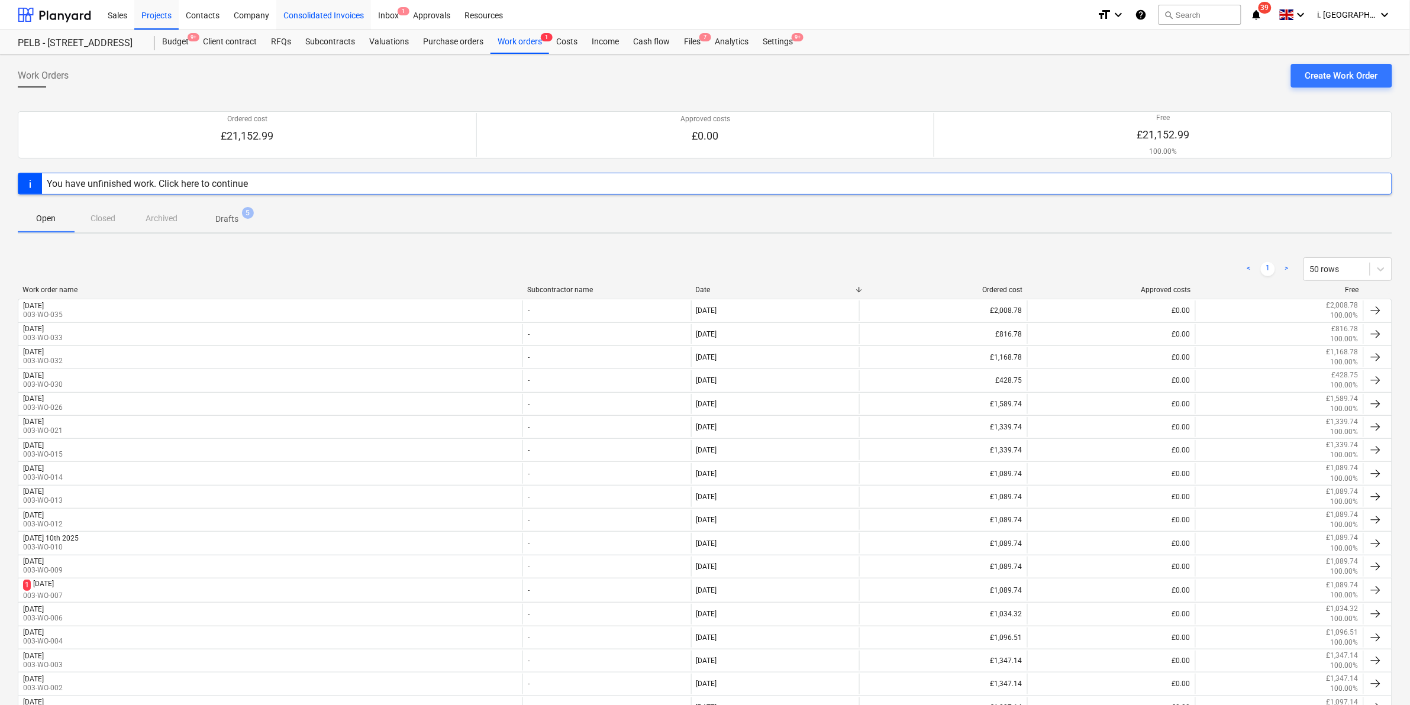
click at [276, 15] on div "Consolidated Invoices" at bounding box center [323, 14] width 95 height 30
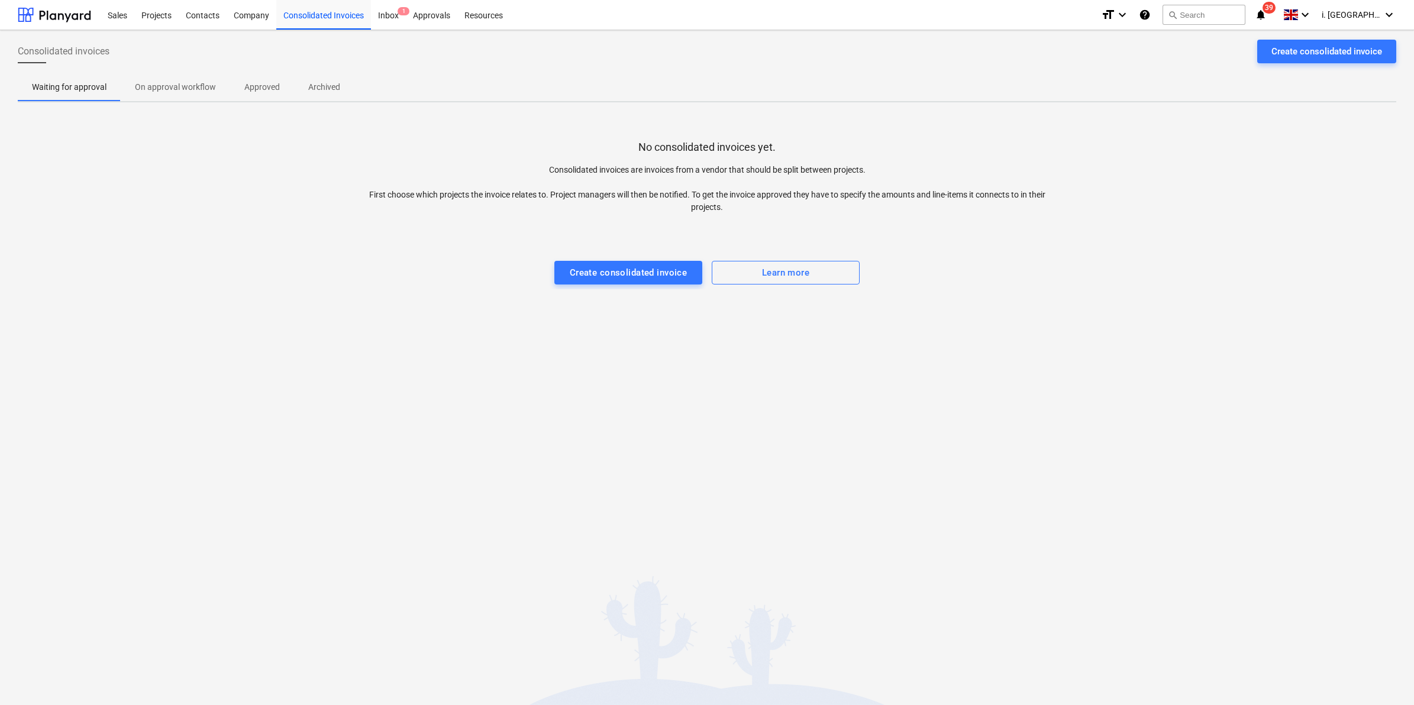
click at [18, 287] on div "No consolidated invoices yet. Consolidated invoices are invoices from a vendor …" at bounding box center [707, 201] width 1379 height 178
click at [252, 12] on div "Company" at bounding box center [252, 14] width 50 height 30
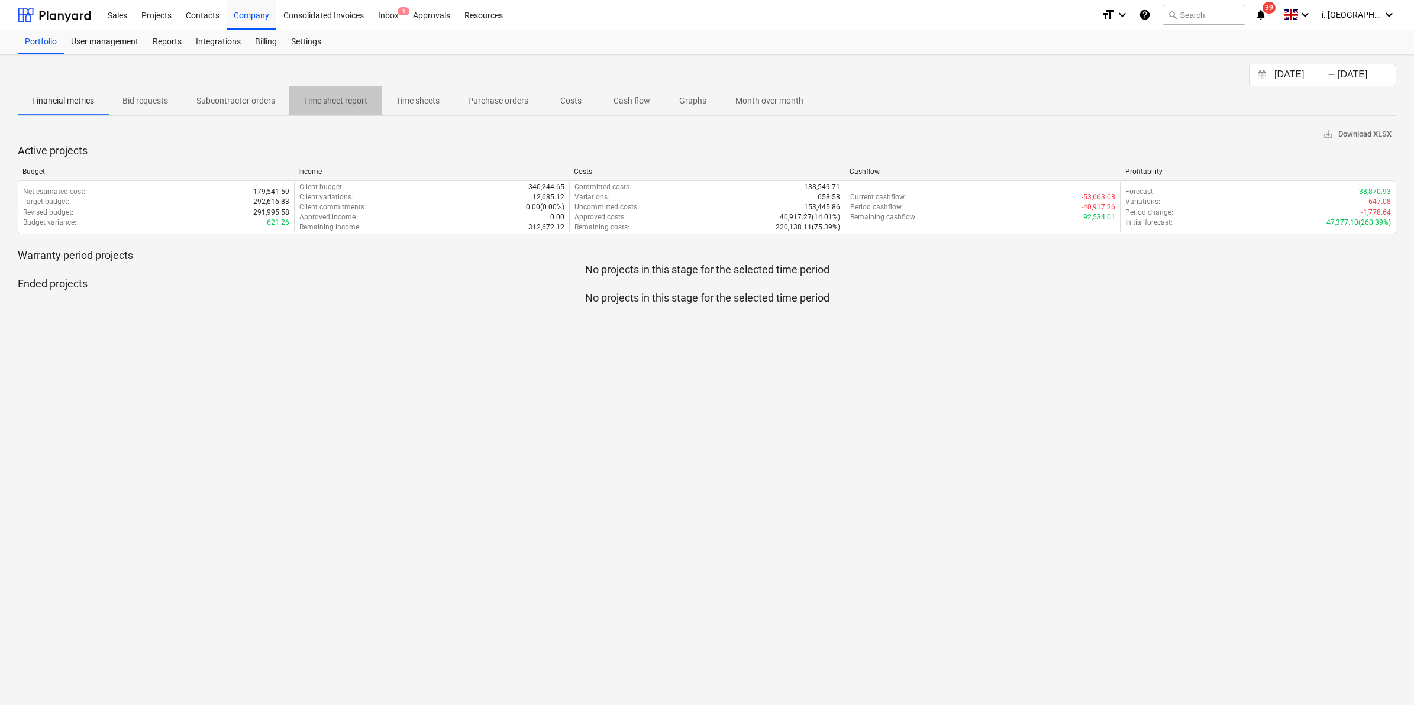
click at [320, 102] on p "Time sheet report" at bounding box center [336, 101] width 64 height 12
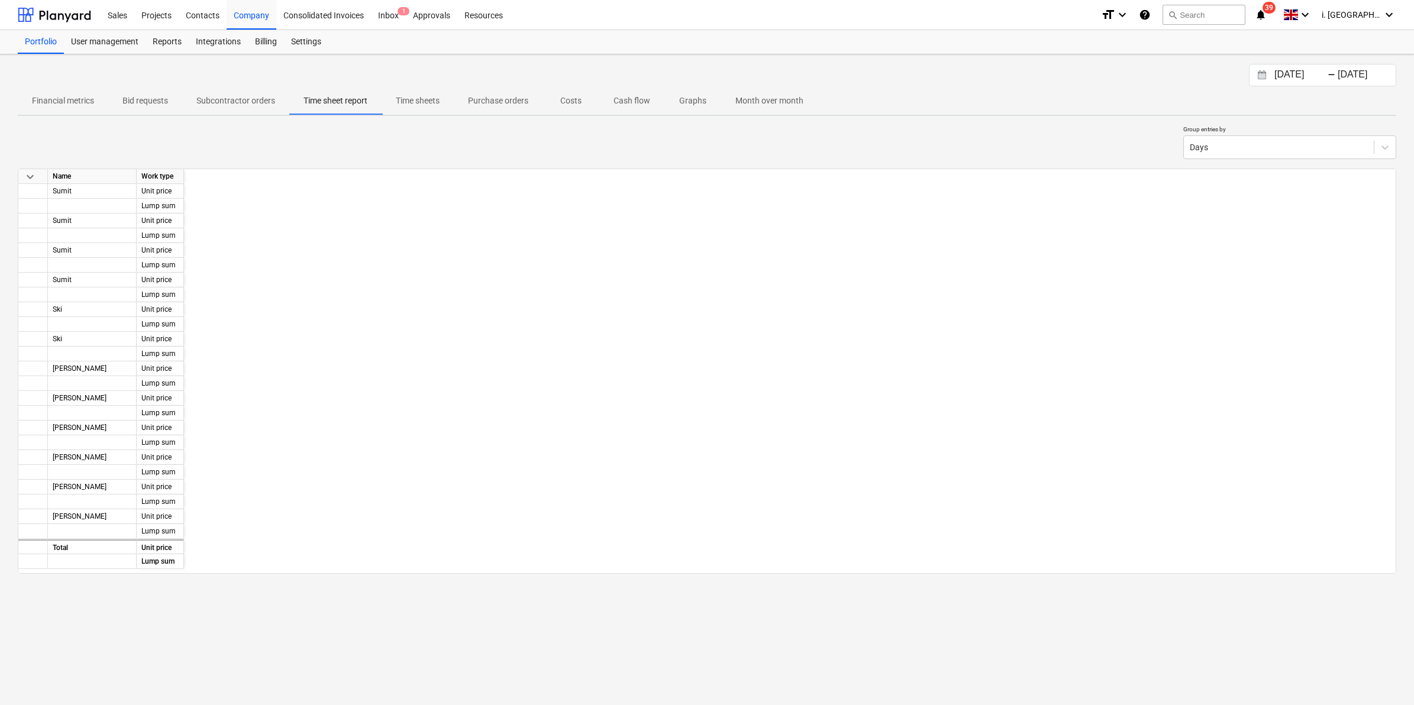
scroll to position [0, 2291]
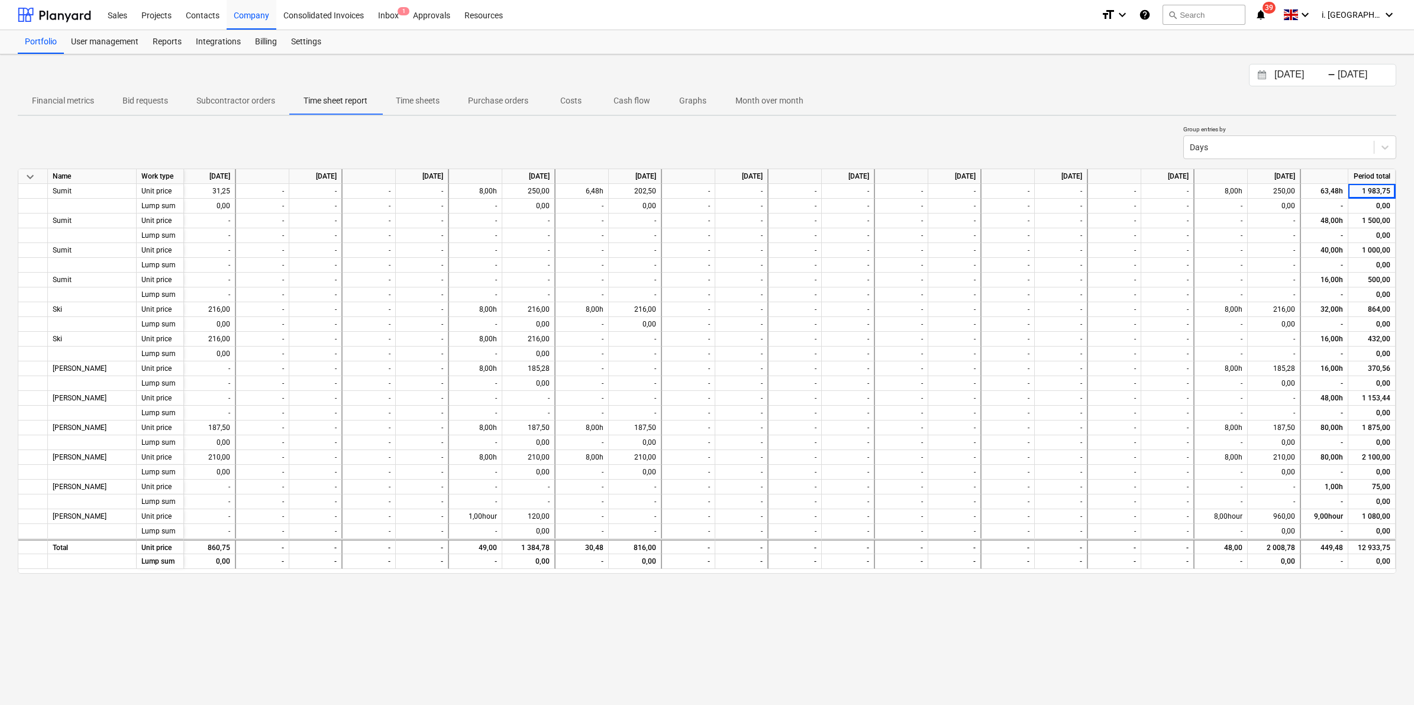
click at [246, 93] on span "Subcontractor orders" at bounding box center [235, 101] width 107 height 20
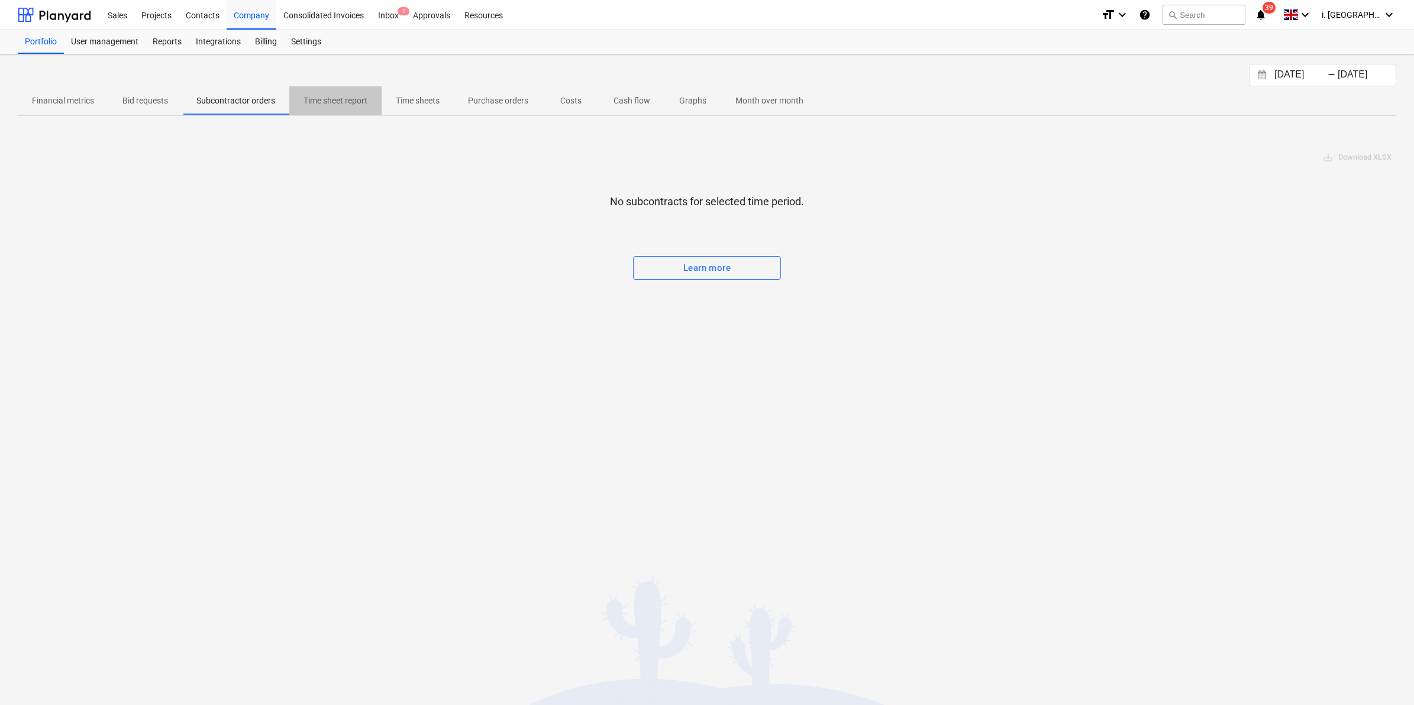
click at [324, 102] on p "Time sheet report" at bounding box center [336, 101] width 64 height 12
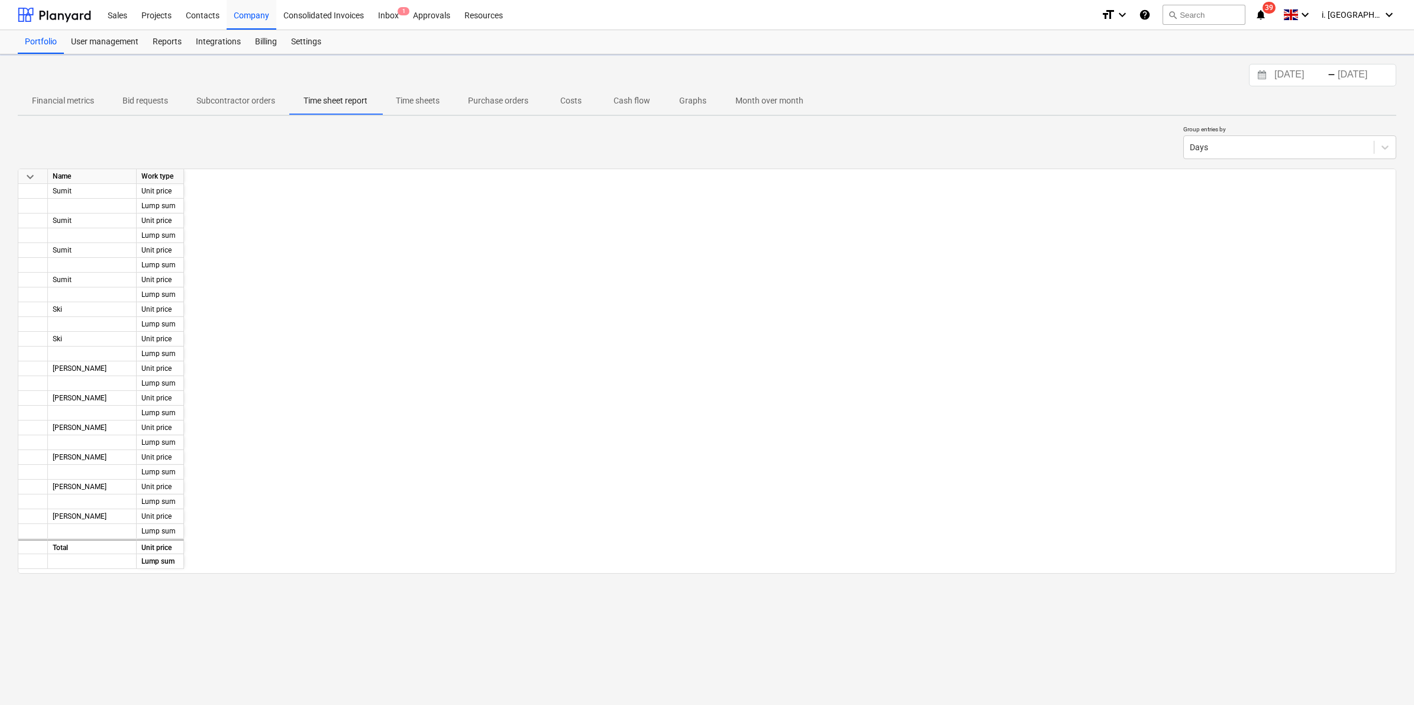
scroll to position [0, 2291]
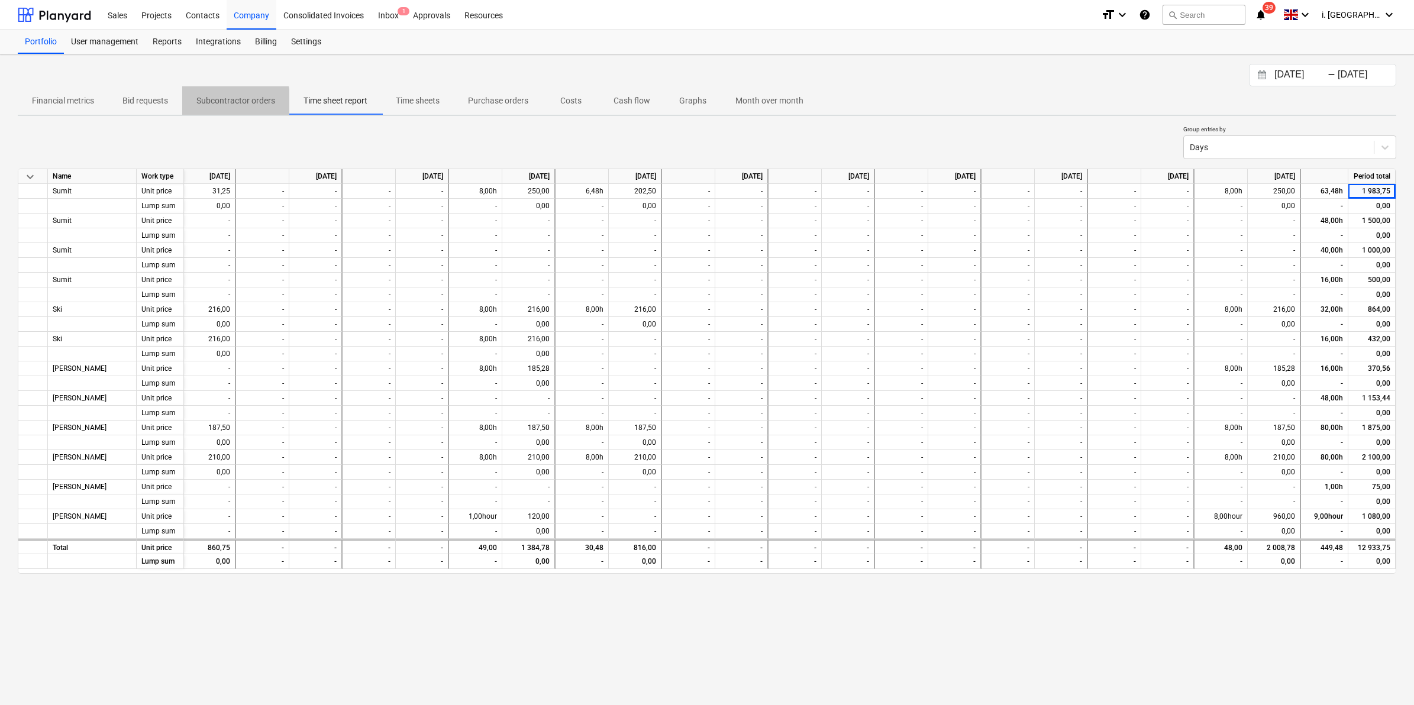
click at [226, 101] on p "Subcontractor orders" at bounding box center [235, 101] width 79 height 12
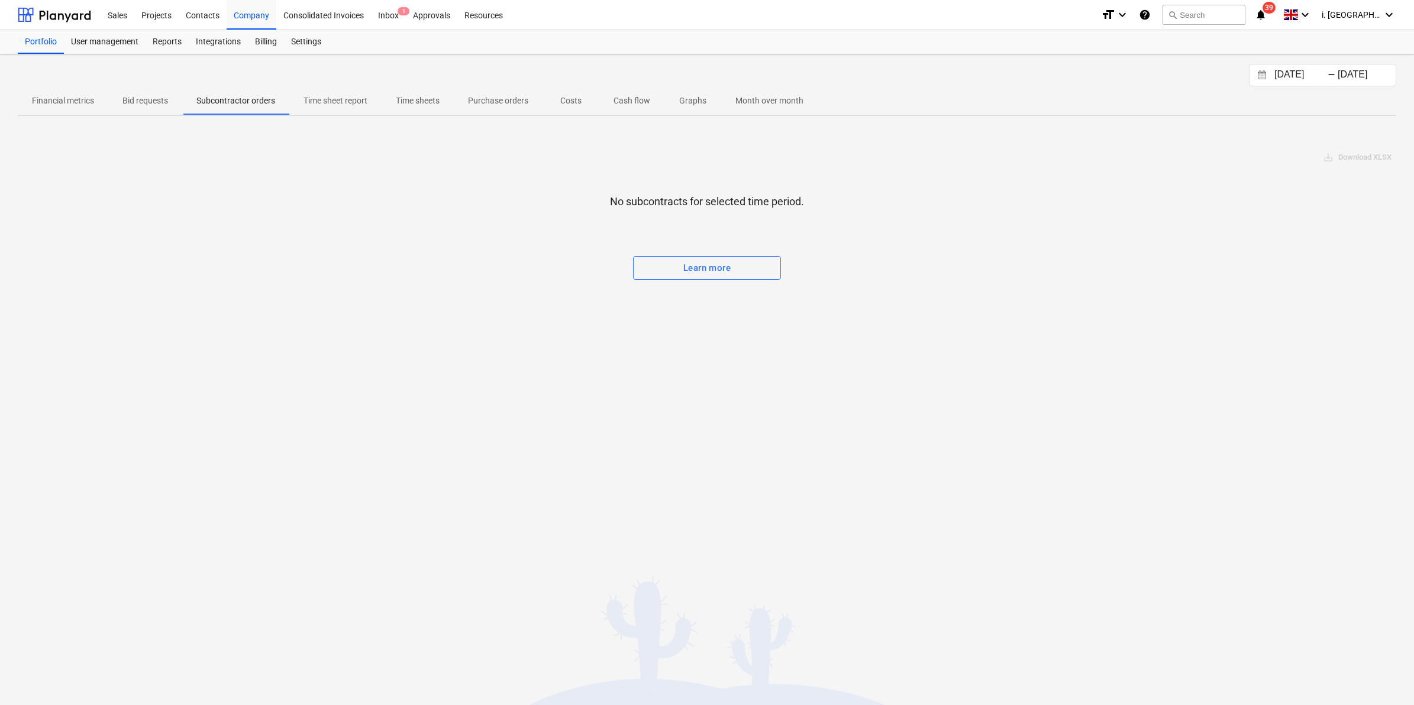
click at [312, 99] on p "Time sheet report" at bounding box center [336, 101] width 64 height 12
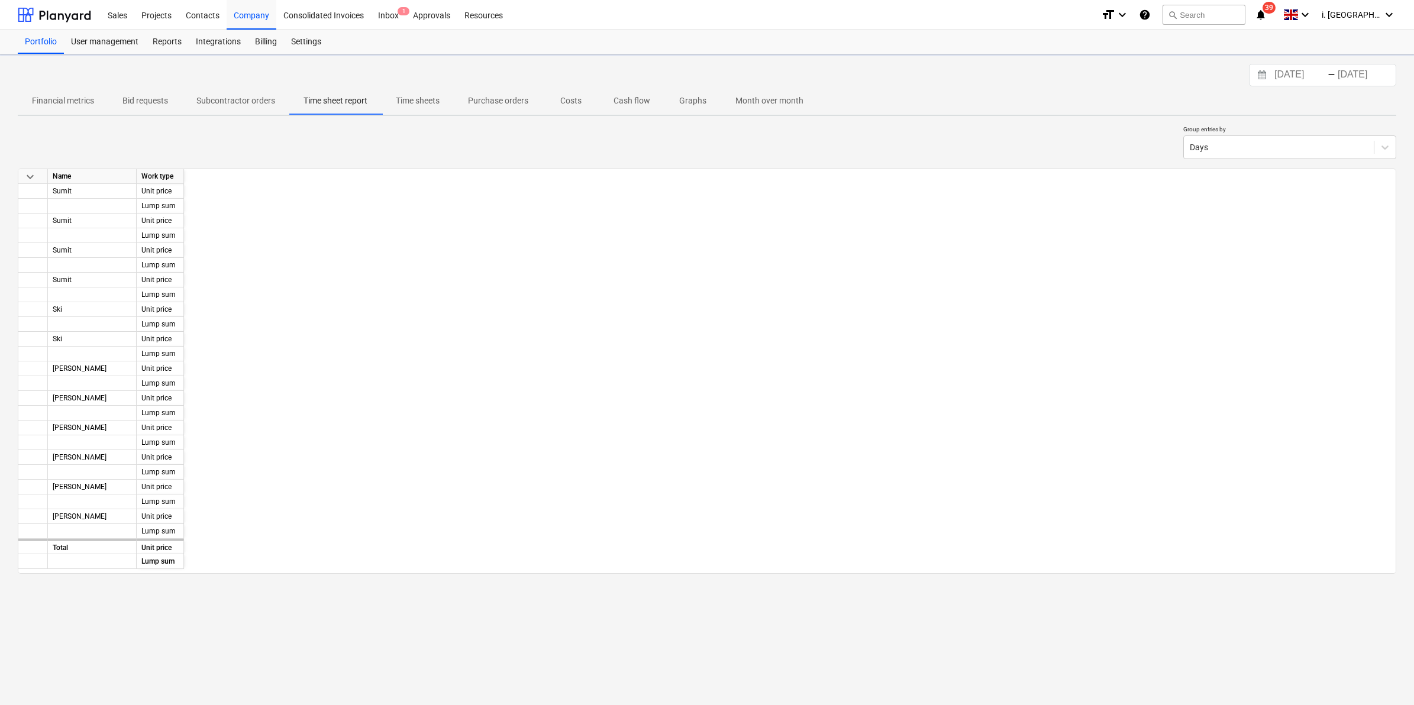
scroll to position [0, 2291]
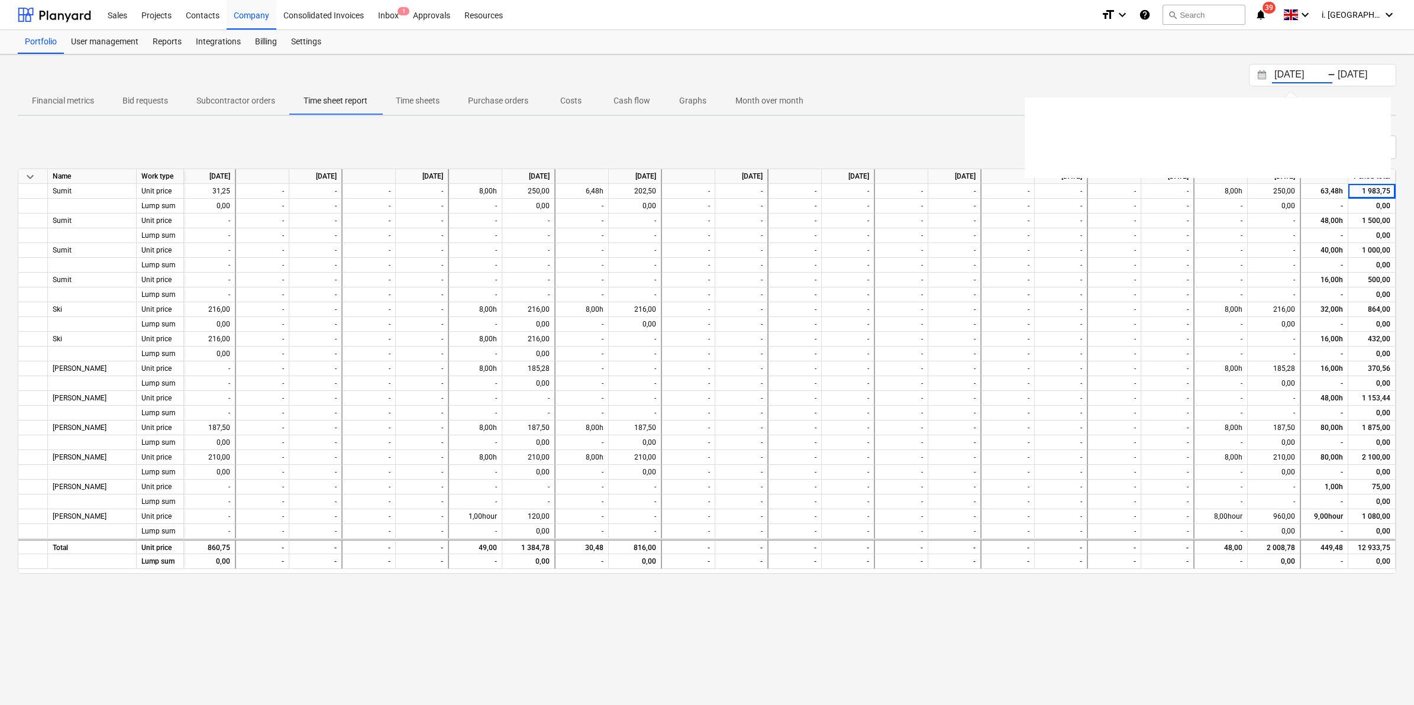
click at [1306, 68] on input "29.08.2025" at bounding box center [1302, 75] width 60 height 17
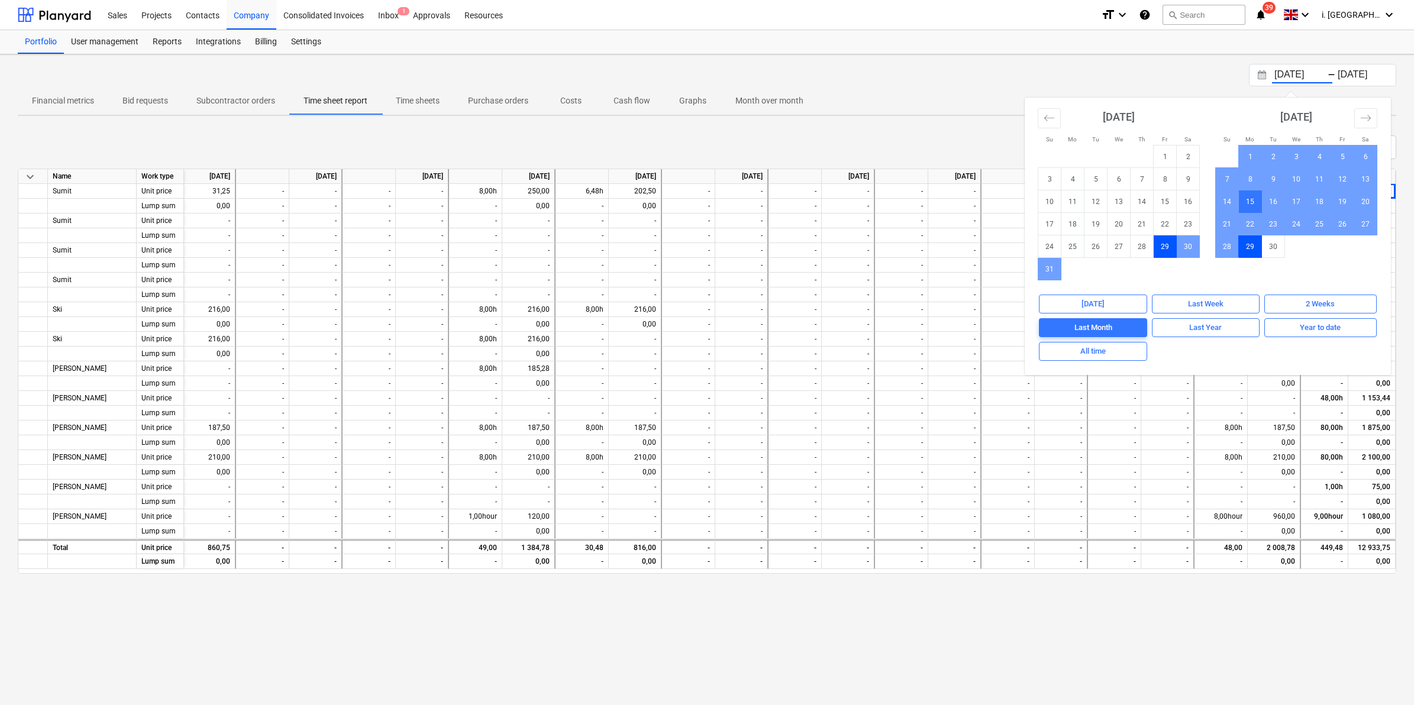
click at [1247, 198] on td "15" at bounding box center [1250, 202] width 23 height 22
type input "15.09.2025"
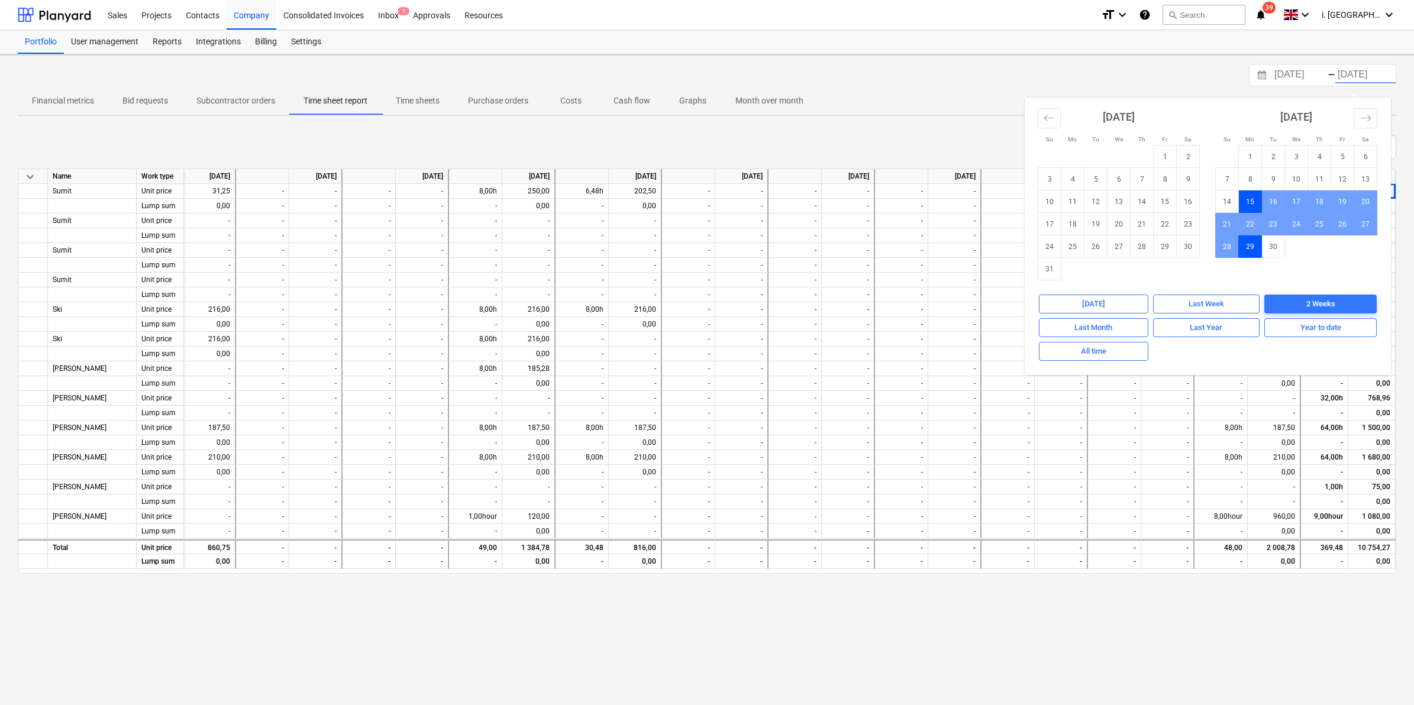
scroll to position [0, 481]
click at [1350, 224] on td "26" at bounding box center [1343, 224] width 23 height 22
type input "26.09.2025"
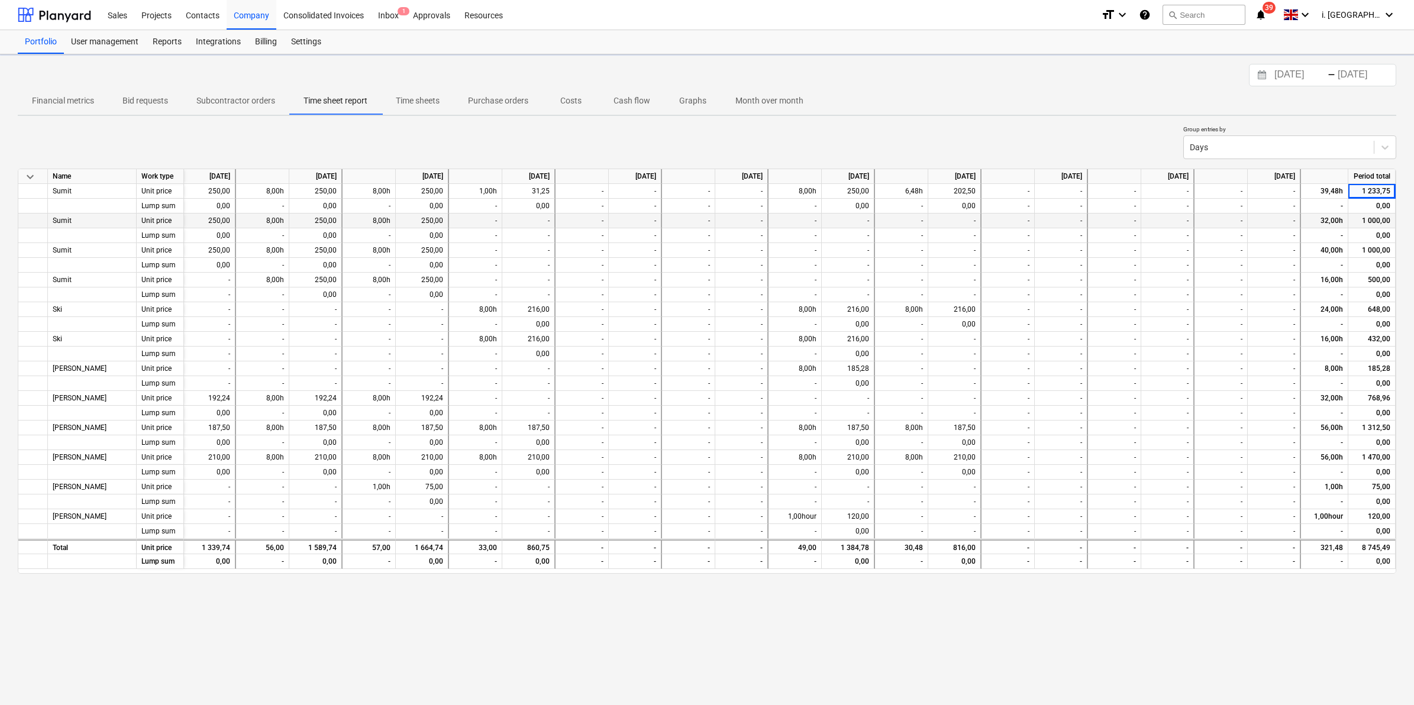
scroll to position [0, 161]
click at [284, 145] on div "Group entries by Days" at bounding box center [707, 142] width 1379 height 34
click at [1314, 72] on input "15.09.2025" at bounding box center [1302, 75] width 60 height 17
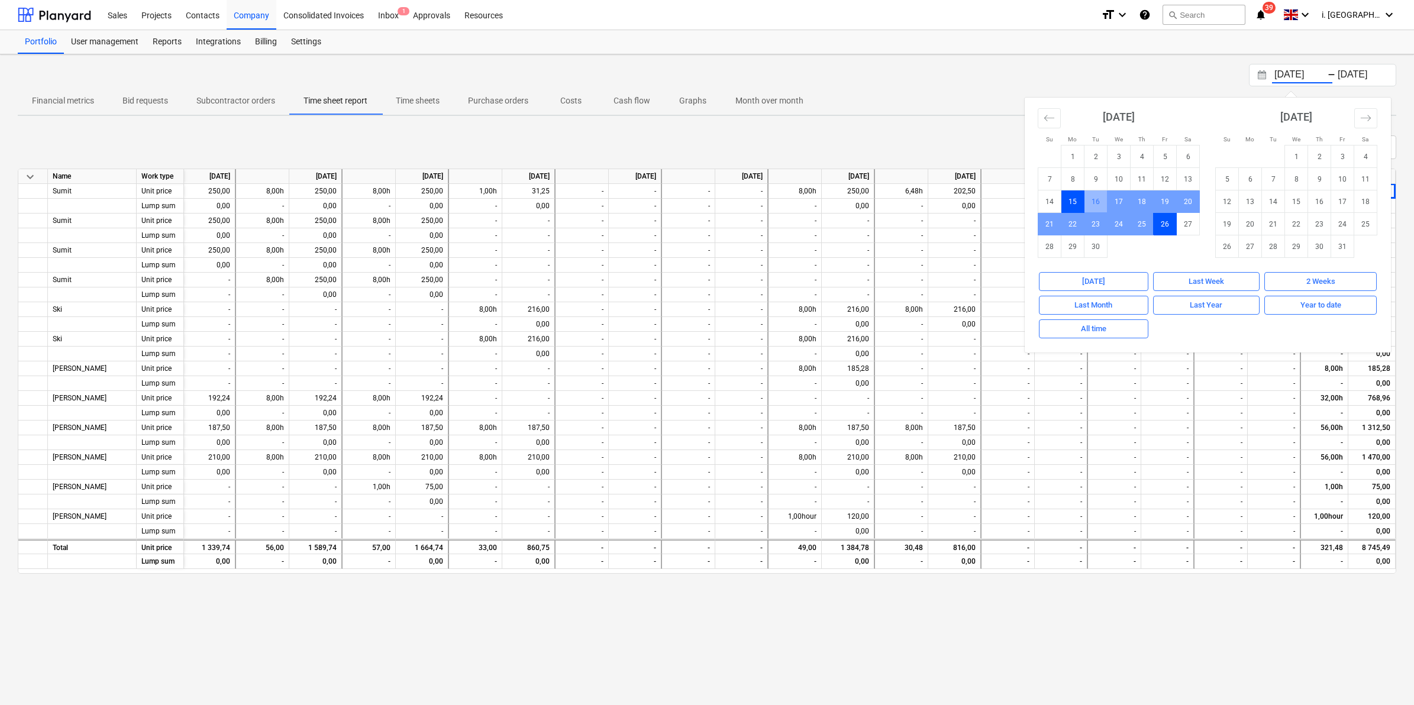
click at [1066, 208] on td "15" at bounding box center [1073, 202] width 23 height 22
click at [1136, 652] on div "15.09.2025 Press the down arrow key to interact with the calendar and select a …" at bounding box center [707, 379] width 1414 height 651
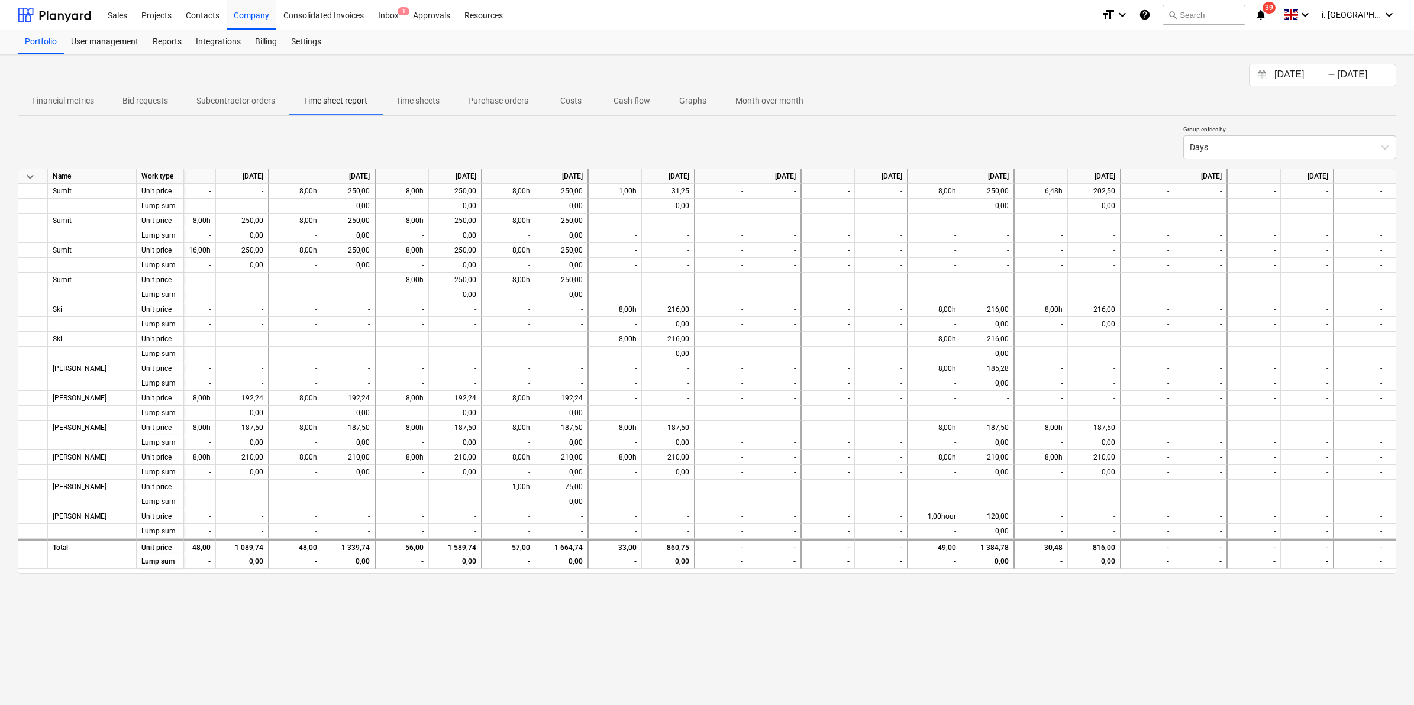
scroll to position [0, 0]
